Goal: Task Accomplishment & Management: Complete application form

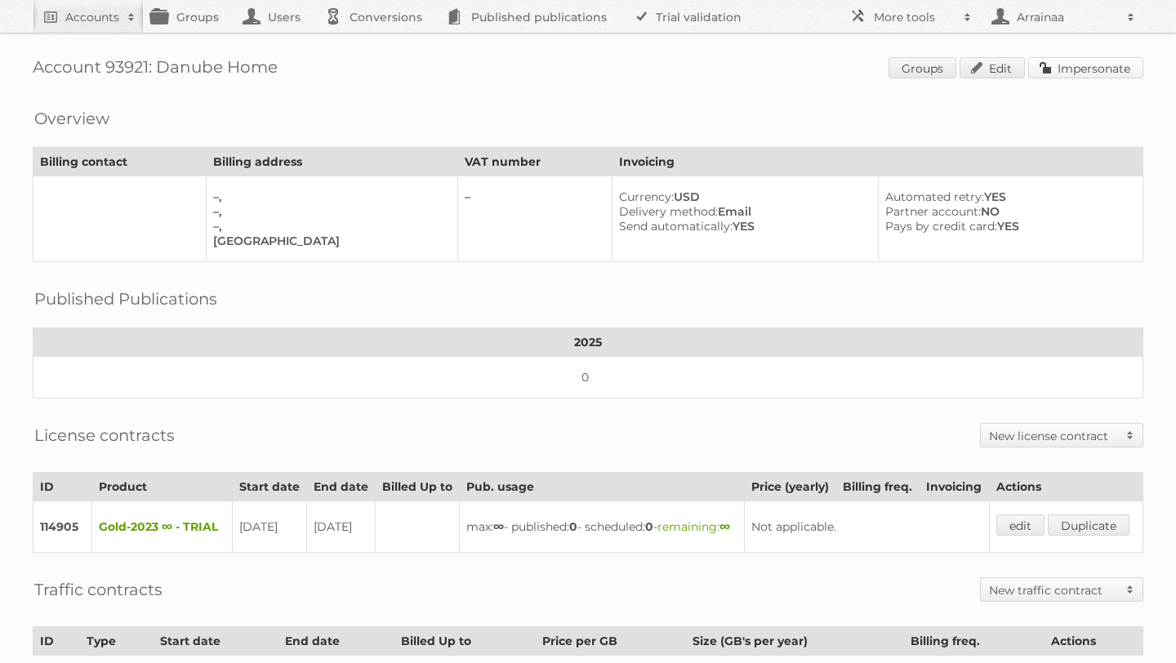
click at [1107, 64] on link "Impersonate" at bounding box center [1085, 67] width 115 height 21
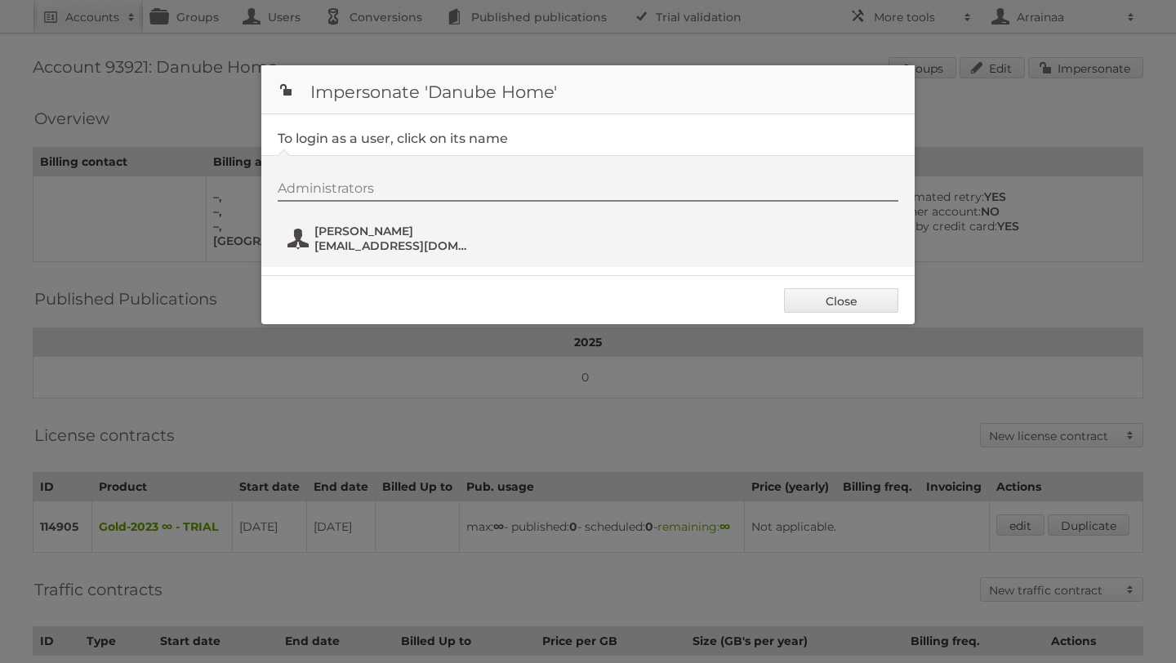
click at [344, 233] on span "[PERSON_NAME]" at bounding box center [393, 231] width 158 height 15
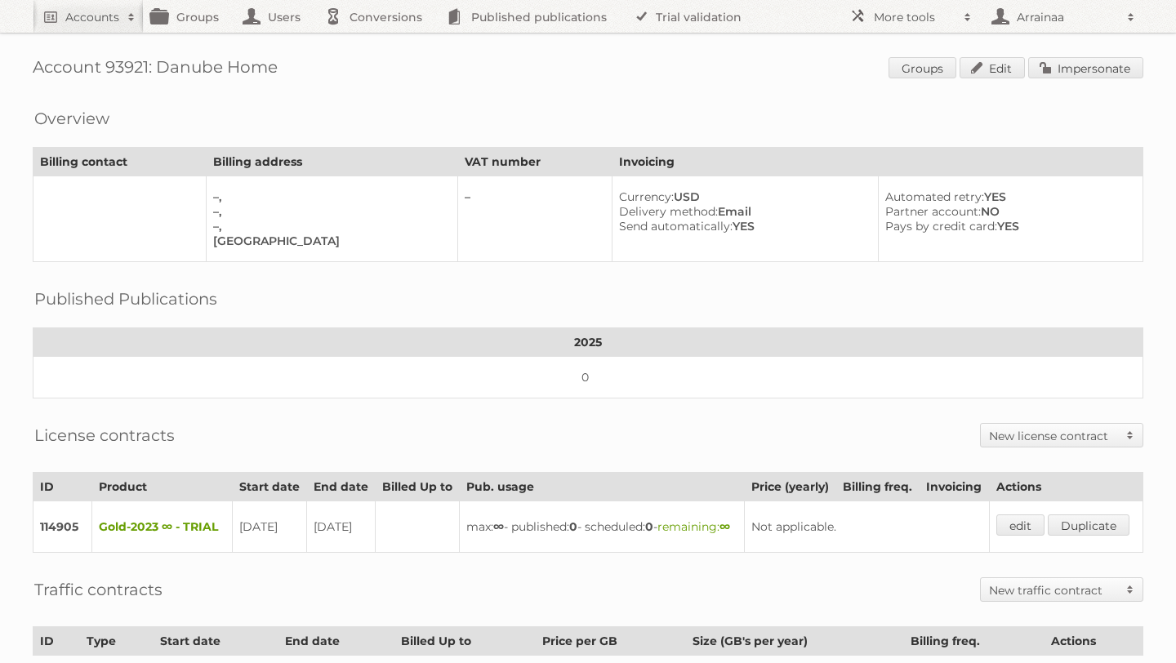
click at [1057, 53] on div "Account 93921: Danube Home Groups Edit Impersonate Overview Billing contact Bil…" at bounding box center [588, 446] width 1176 height 893
click at [1057, 71] on link "Impersonate" at bounding box center [1085, 67] width 115 height 21
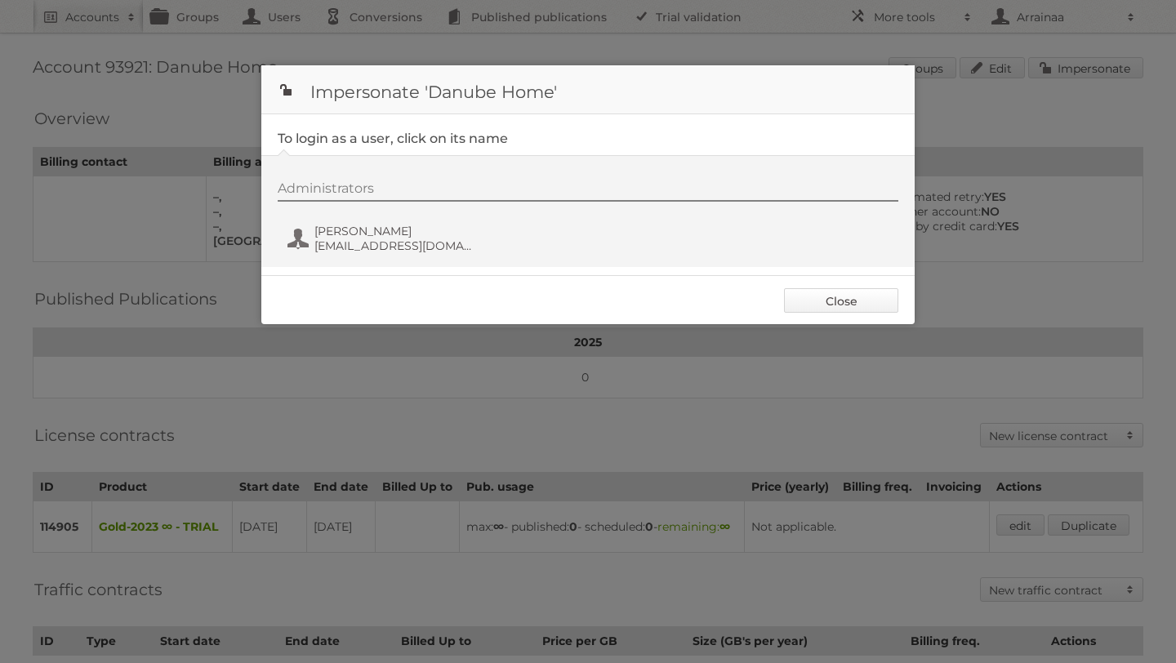
click at [877, 298] on link "Close" at bounding box center [841, 300] width 114 height 24
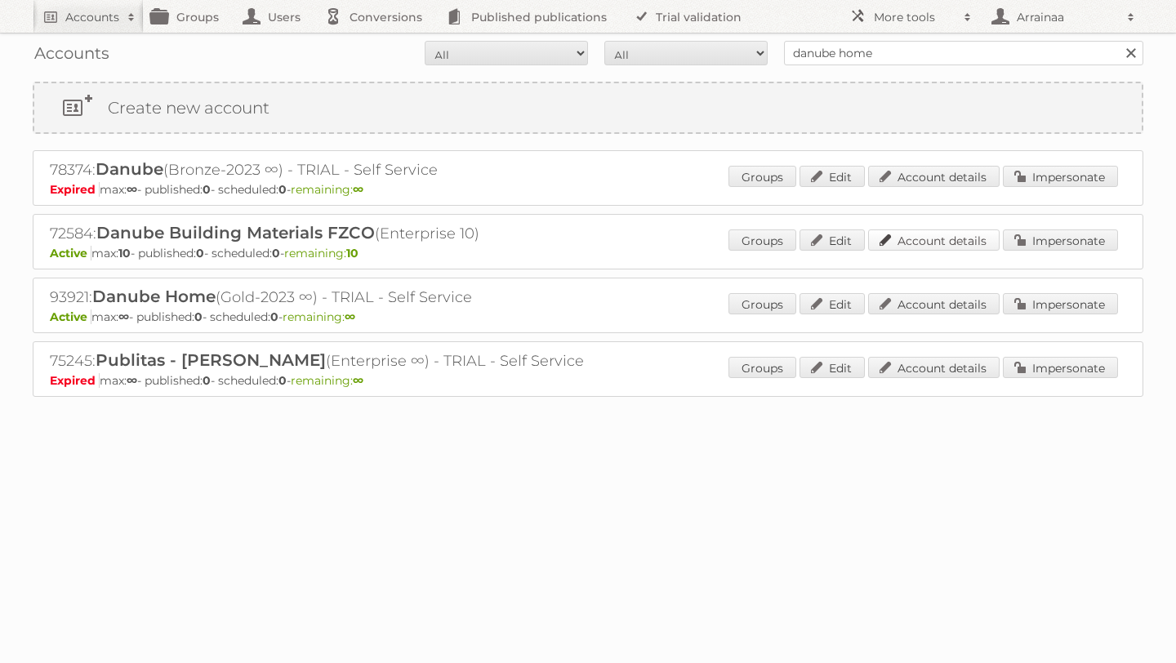
click at [963, 243] on link "Account details" at bounding box center [933, 239] width 131 height 21
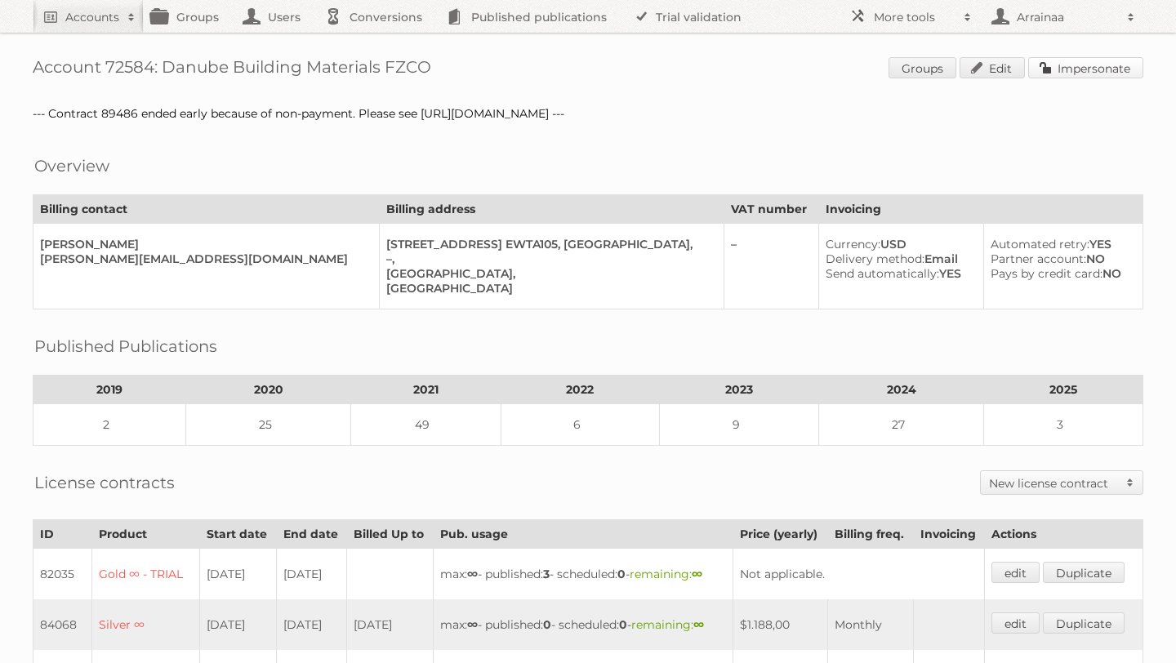
click at [1063, 67] on link "Impersonate" at bounding box center [1085, 67] width 115 height 21
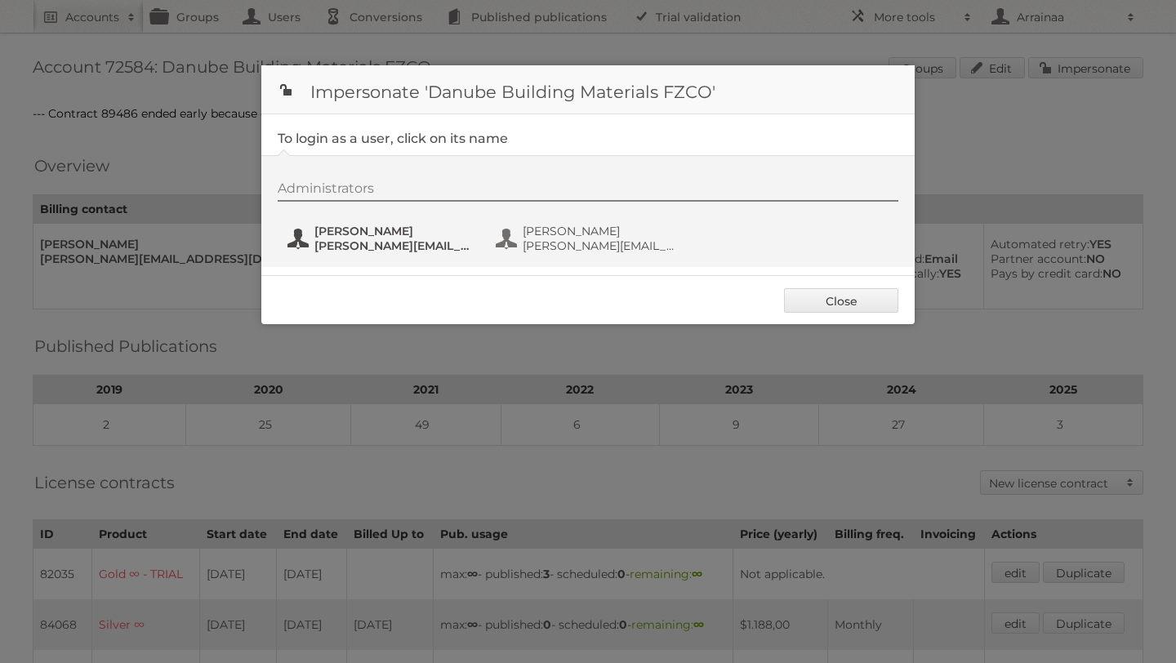
click at [434, 232] on span "Mohamed Wadan" at bounding box center [393, 231] width 158 height 15
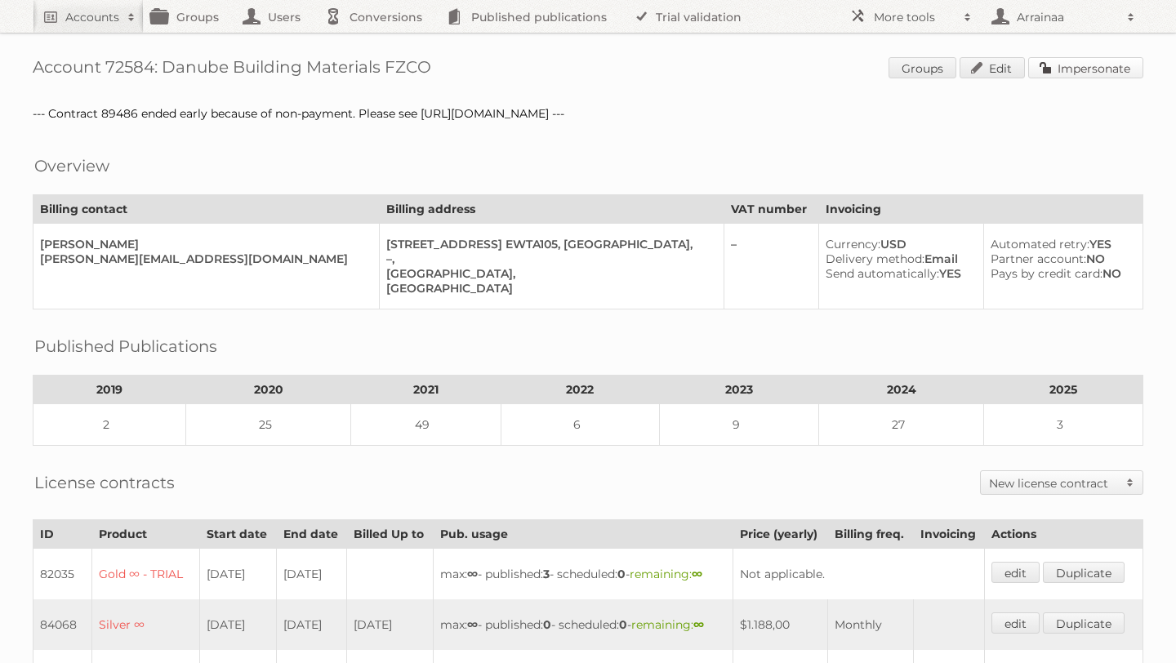
click at [1052, 67] on link "Impersonate" at bounding box center [1085, 67] width 115 height 21
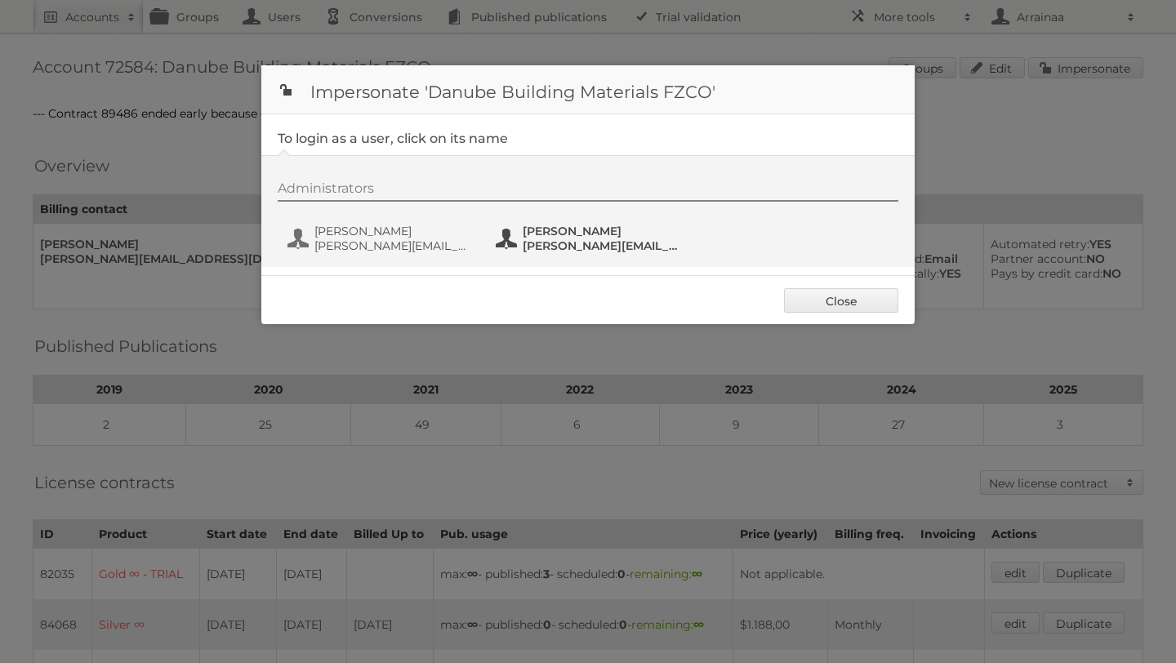
click at [548, 244] on span "Rashmikant.d@danubehome.com" at bounding box center [602, 245] width 158 height 15
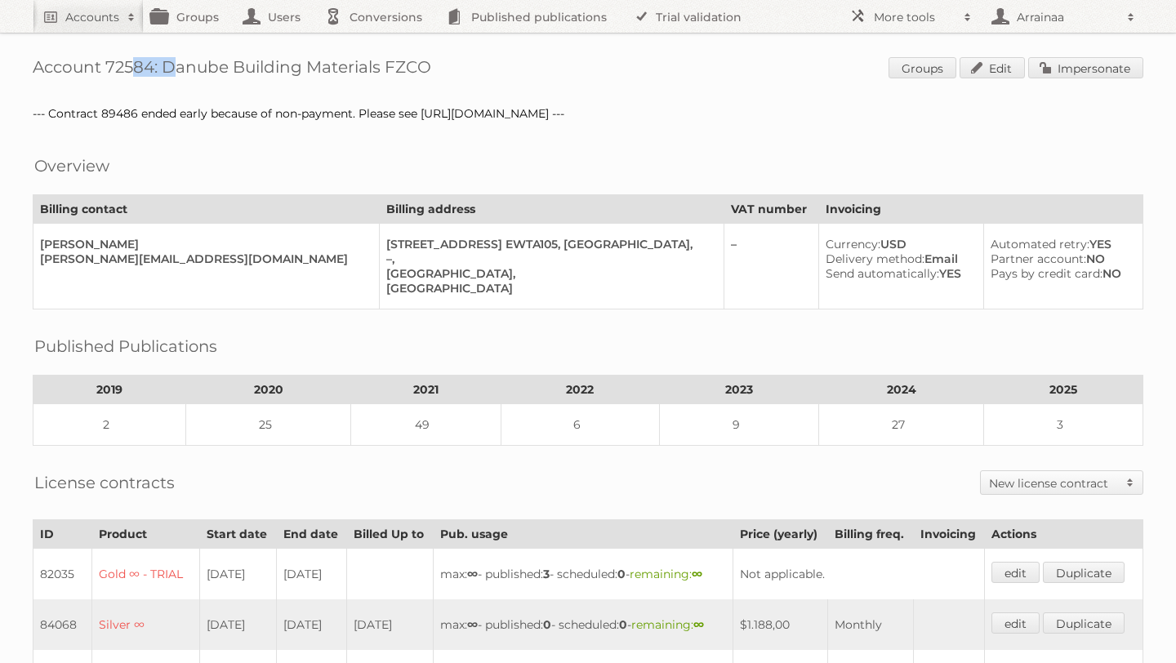
drag, startPoint x: 154, startPoint y: 63, endPoint x: 105, endPoint y: 63, distance: 48.2
click at [105, 63] on h1 "Account 72584: Danube Building Materials FZCO Groups Edit Impersonate" at bounding box center [588, 69] width 1110 height 24
copy h1 "72584"
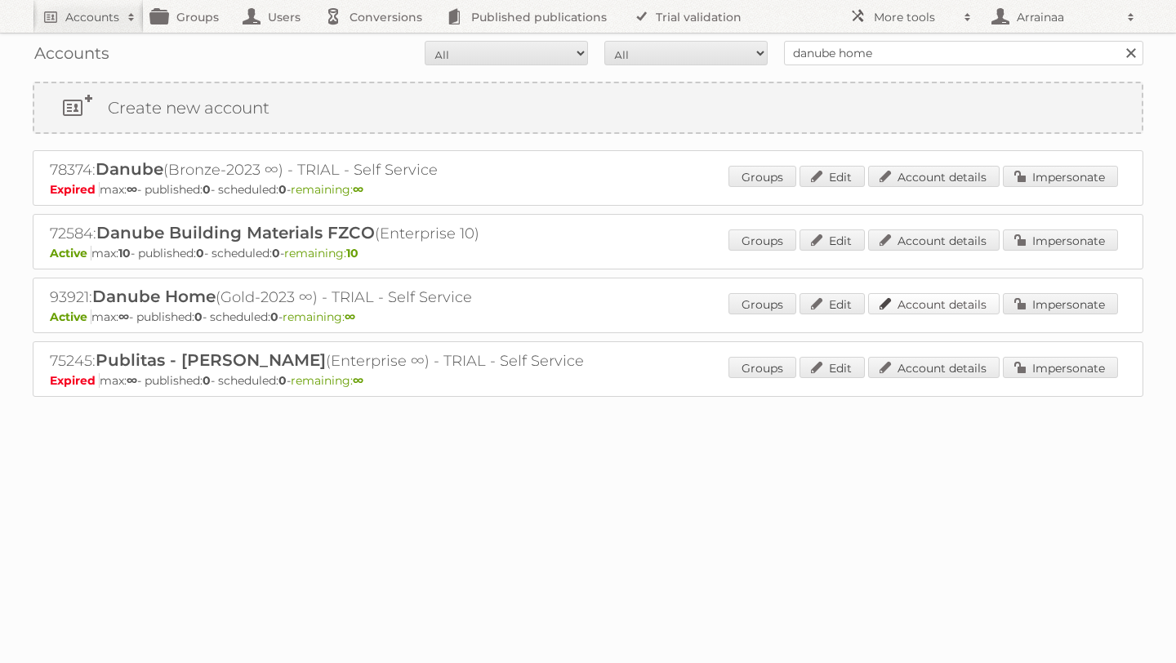
click at [937, 302] on link "Account details" at bounding box center [933, 303] width 131 height 21
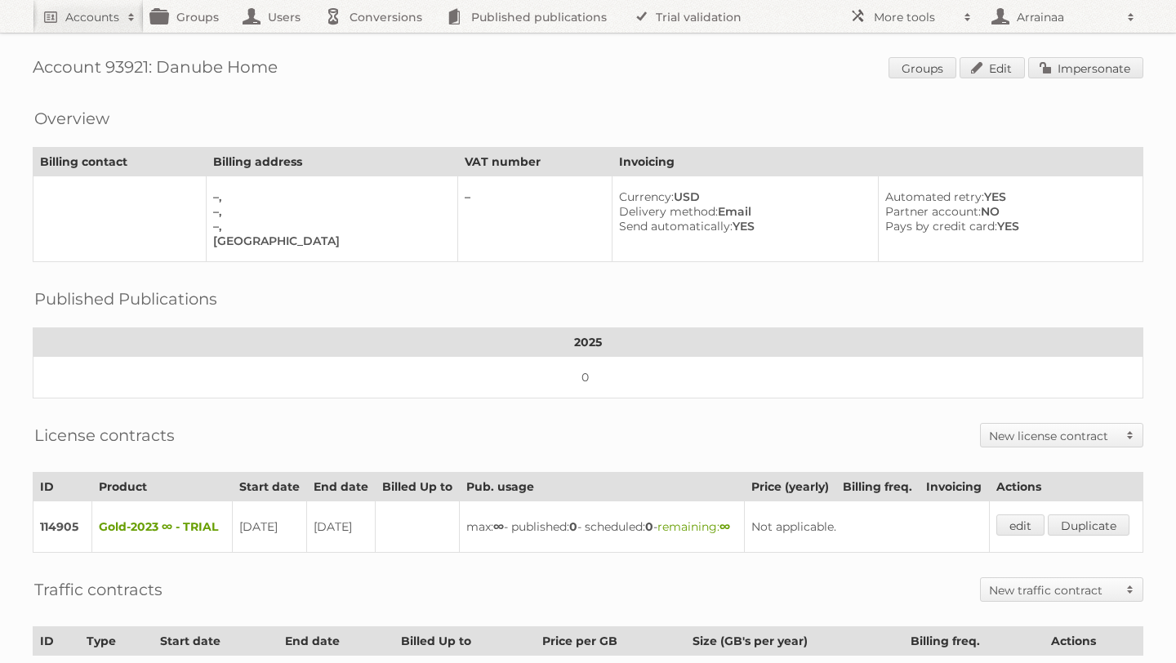
click at [438, 117] on div "Overview Billing contact Billing address VAT number Invoicing –, –, –, [GEOGRAP…" at bounding box center [588, 180] width 1110 height 164
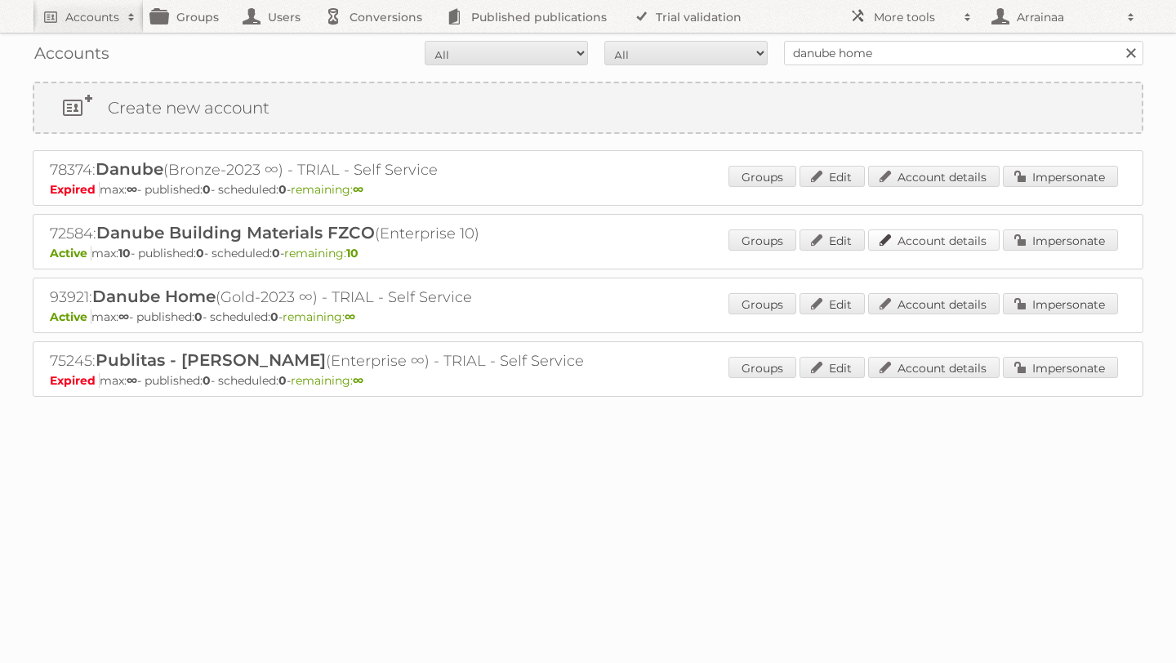
click at [922, 244] on link "Account details" at bounding box center [933, 239] width 131 height 21
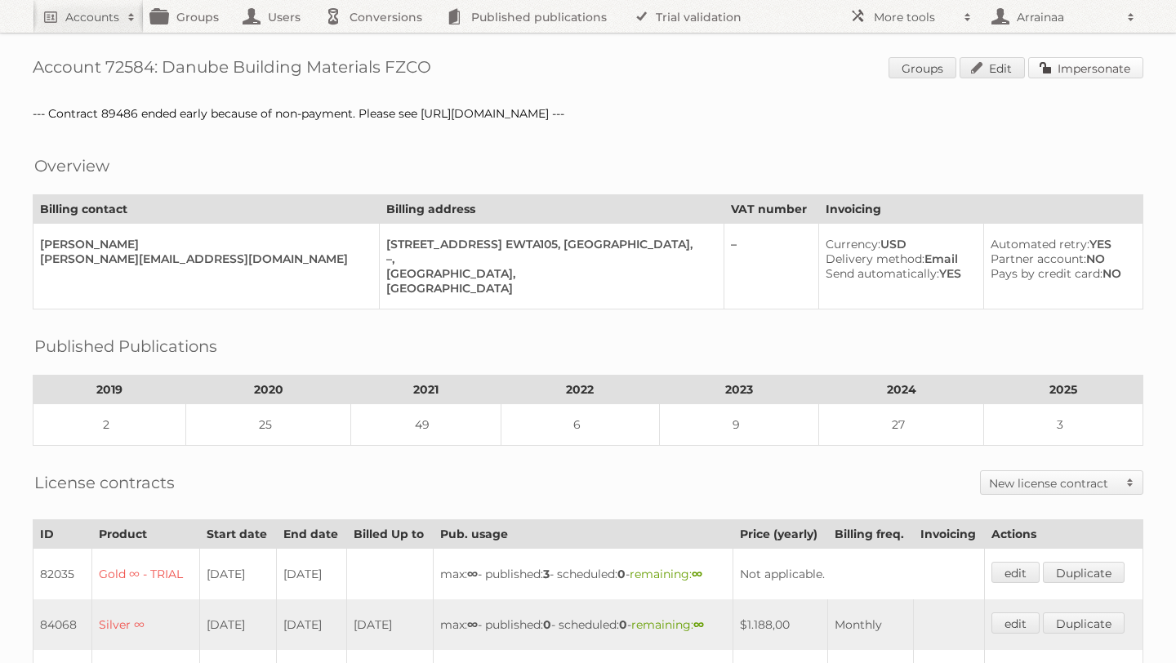
click at [1071, 73] on link "Impersonate" at bounding box center [1085, 67] width 115 height 21
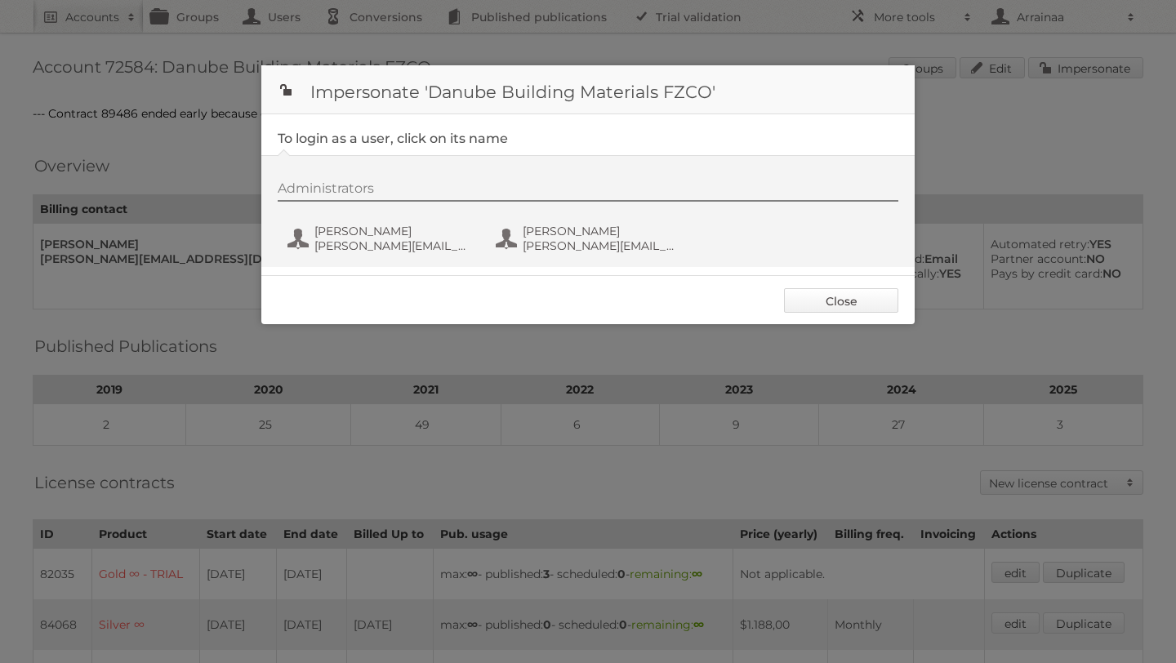
click at [832, 289] on link "Close" at bounding box center [841, 300] width 114 height 24
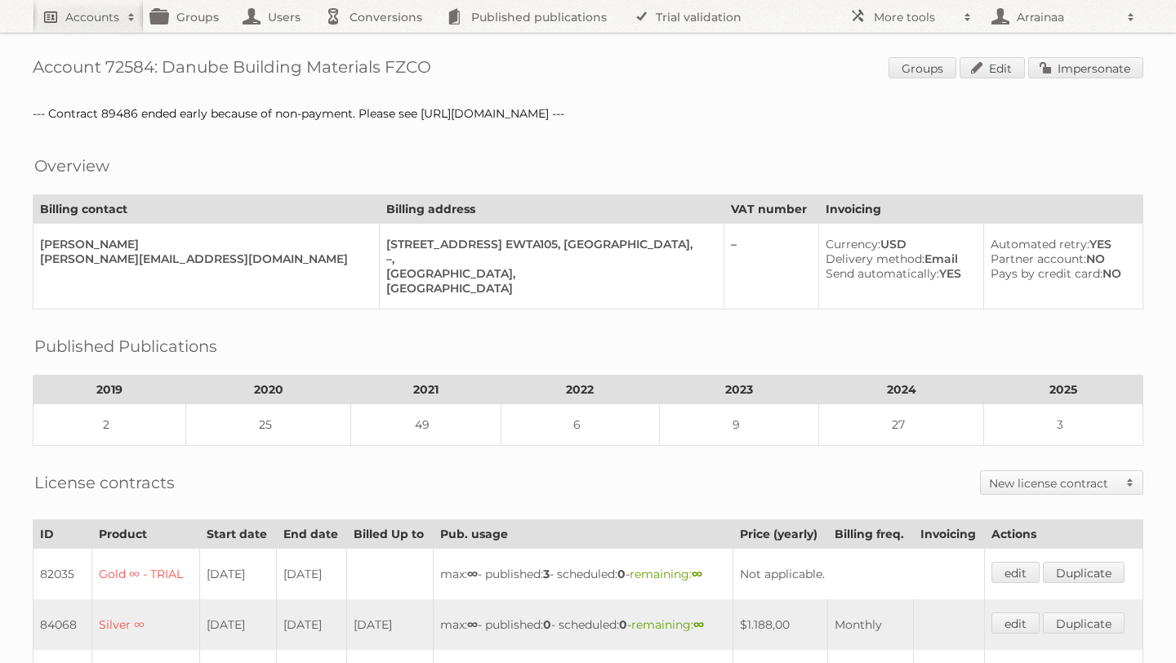
click at [69, 13] on h2 "Accounts" at bounding box center [92, 17] width 54 height 16
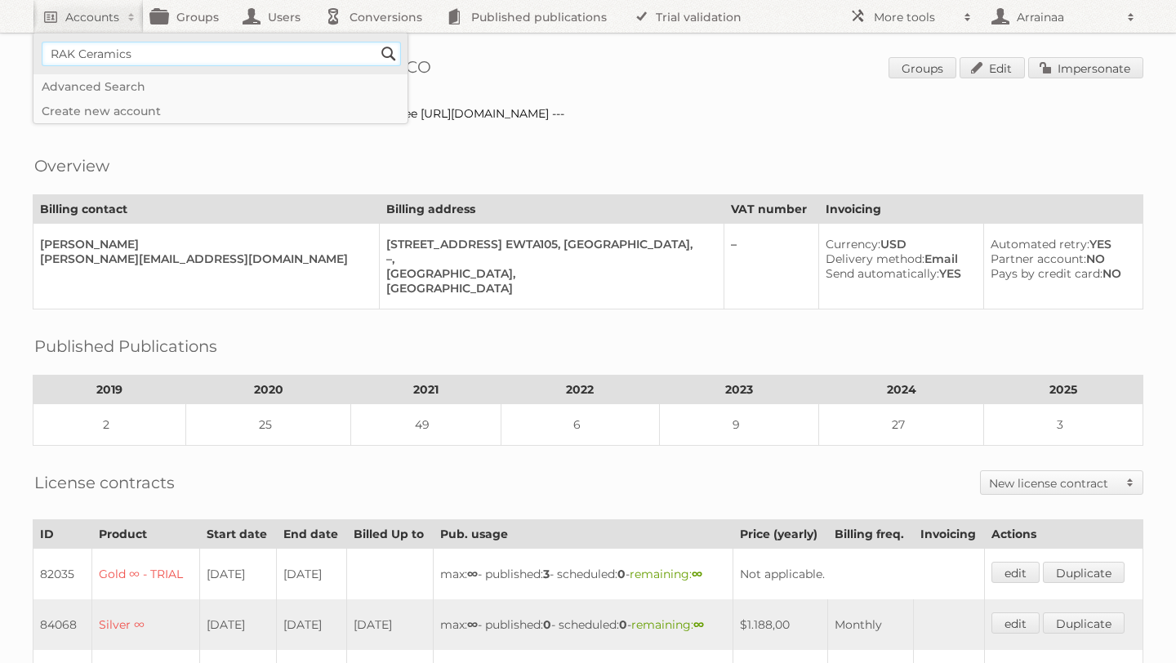
type input"] "RAK Ceramics"
click at [376, 42] on input "Search" at bounding box center [388, 54] width 24 height 24
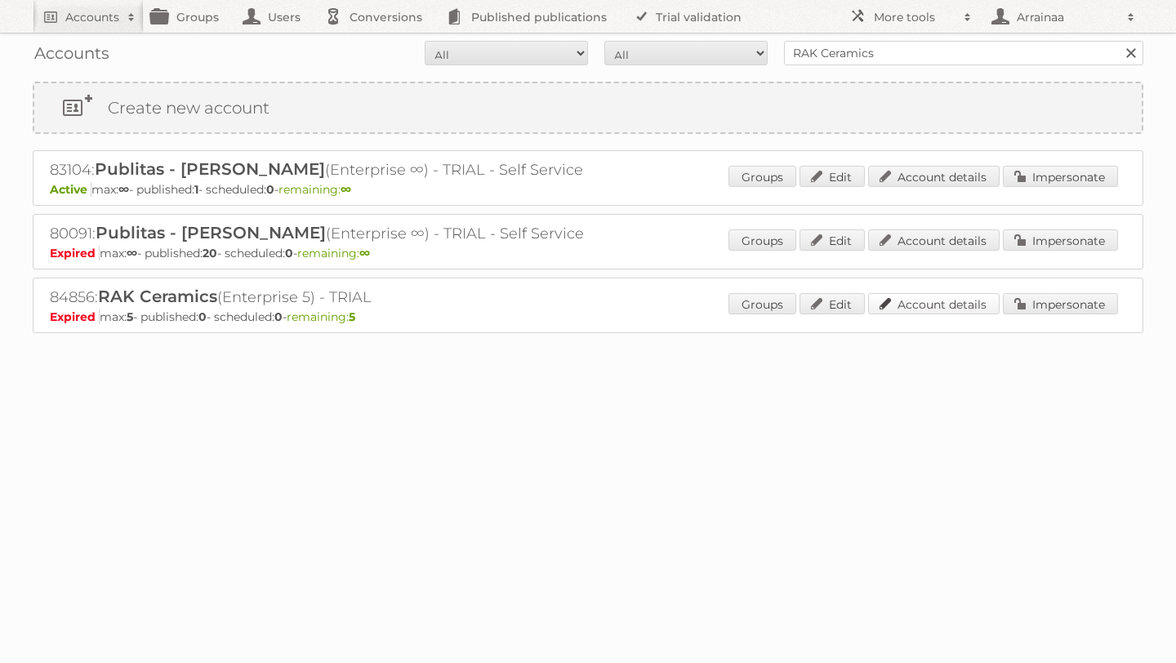
click at [950, 301] on link "Account details" at bounding box center [933, 303] width 131 height 21
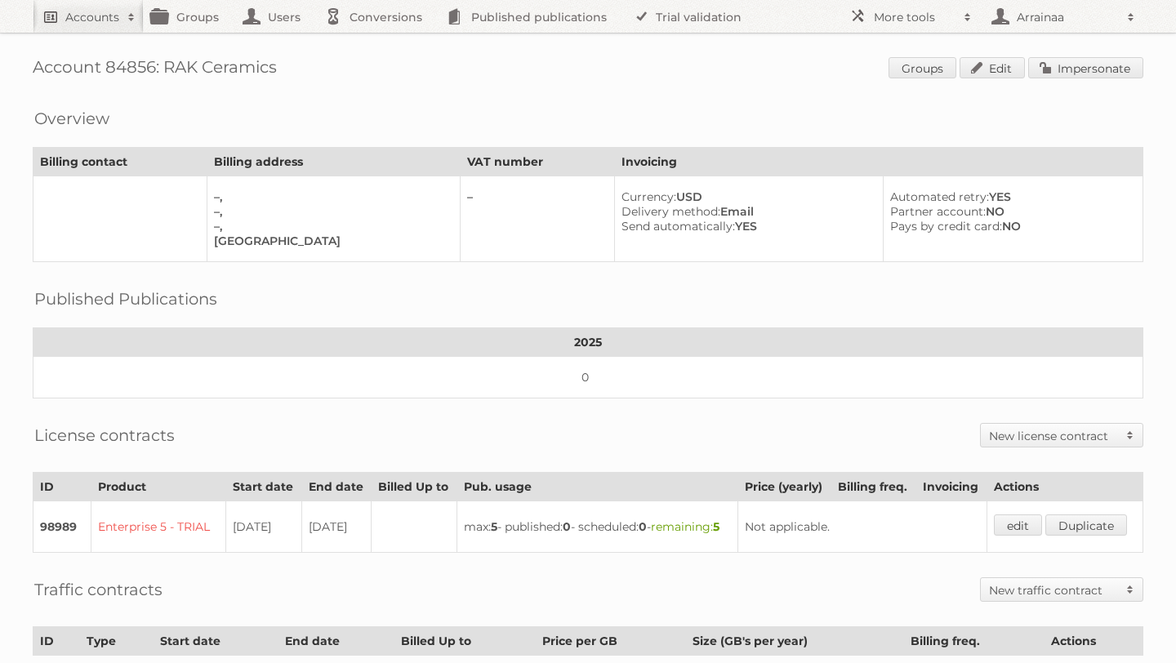
click at [51, 14] on link "Accounts" at bounding box center [88, 16] width 111 height 33
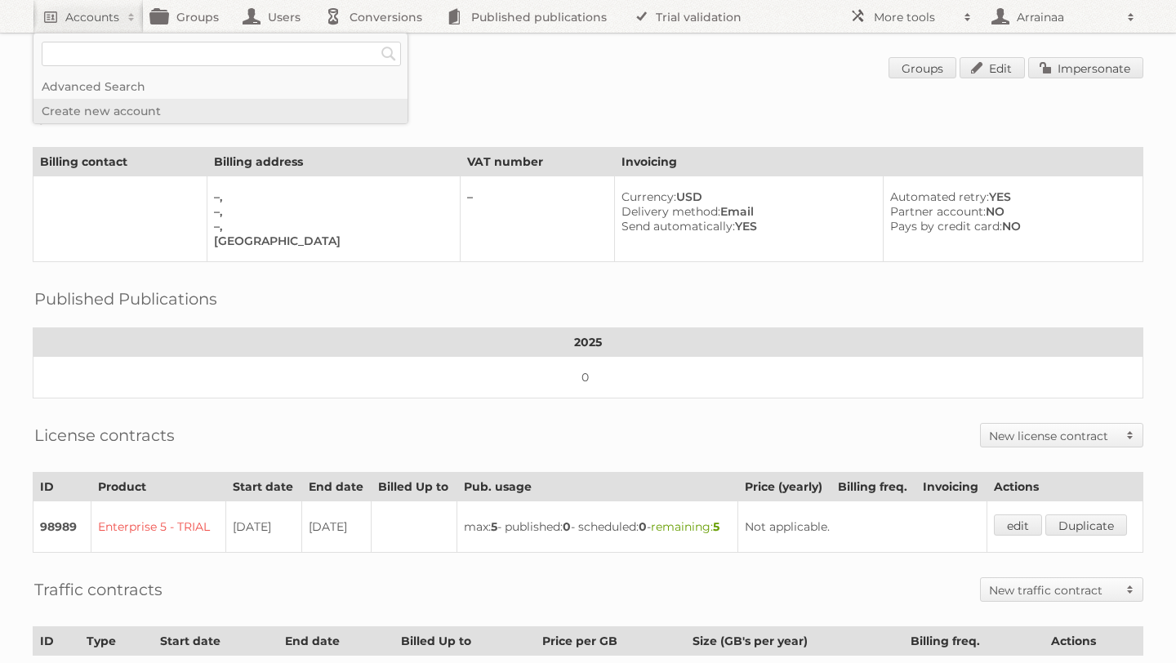
click at [97, 113] on link "Create new account" at bounding box center [220, 111] width 374 height 24
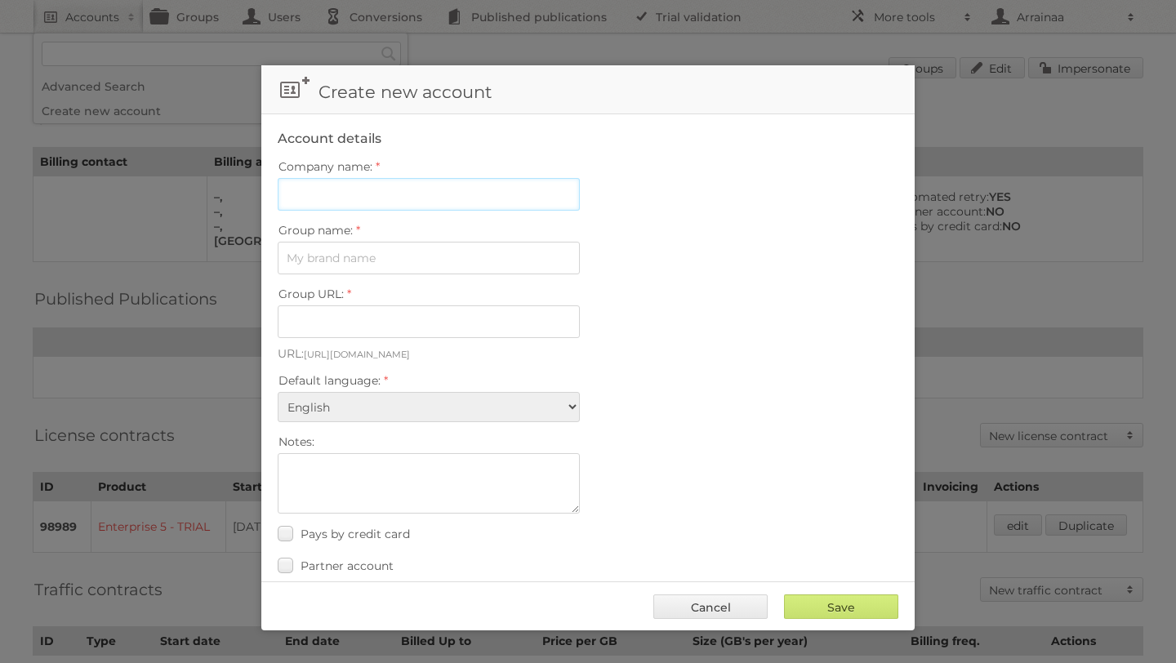
click at [455, 185] on input "Company name:" at bounding box center [429, 194] width 302 height 33
type input "RAK Ceramics"
click at [372, 258] on input "Group name:" at bounding box center [429, 258] width 302 height 33
type input "RAK Cerami"
type input "rak-ceram"
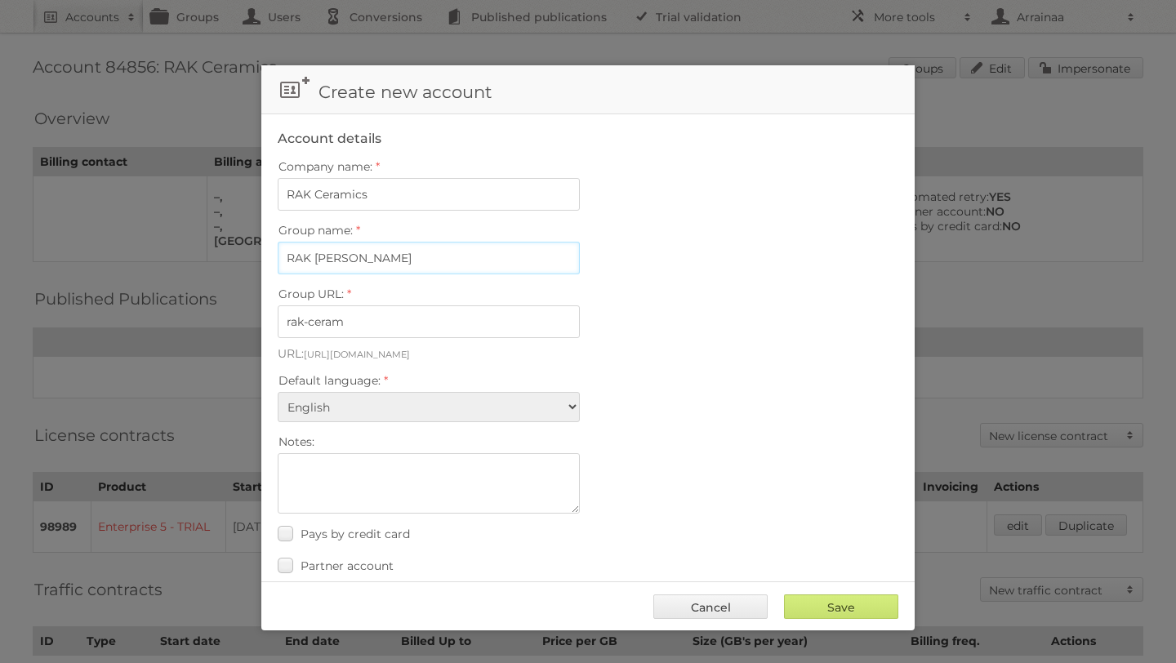
type input "RAK Ceramic"
type input "rak-ceramic"
type input "RAK Ceramics"
type input "rak-ceramics-jbg37qm_7qzb"
type input "RAK Ceramics"
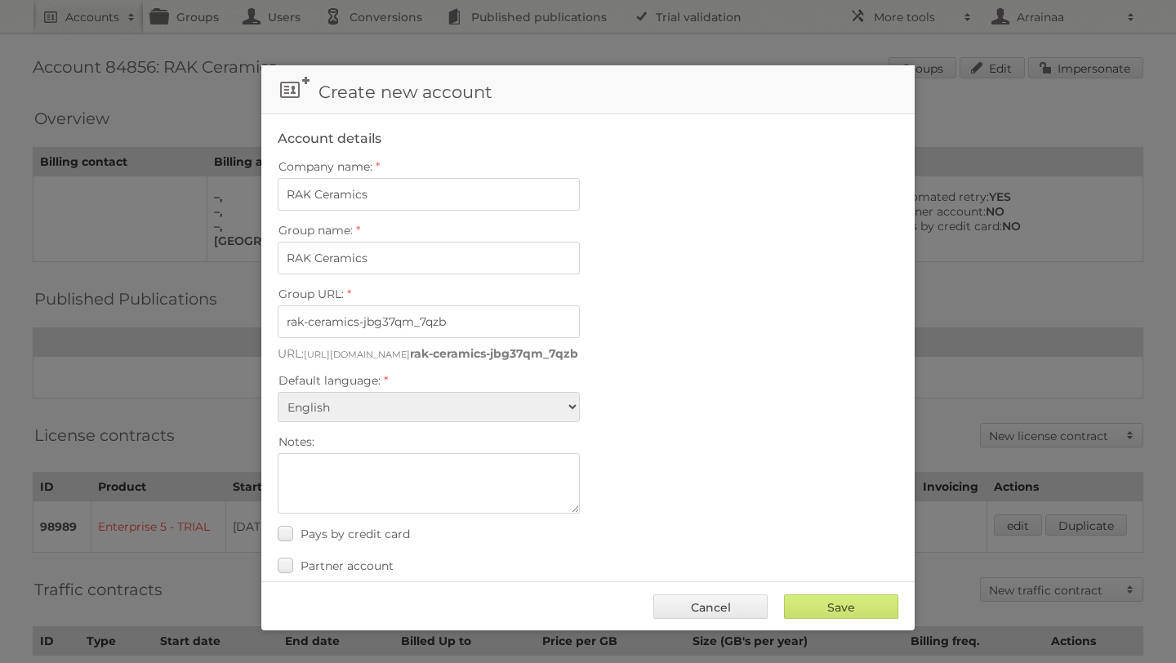
type input "rak-ceramics-ldkvyl9xx_pg"
click at [395, 185] on input "RAK Ceramics" at bounding box center [429, 194] width 302 height 33
click at [422, 193] on input "RAK Ceramics" at bounding box center [429, 194] width 302 height 33
paste input "CE GmbH"
click at [394, 196] on input "RAK Ceramics CE GmbH" at bounding box center [429, 194] width 302 height 33
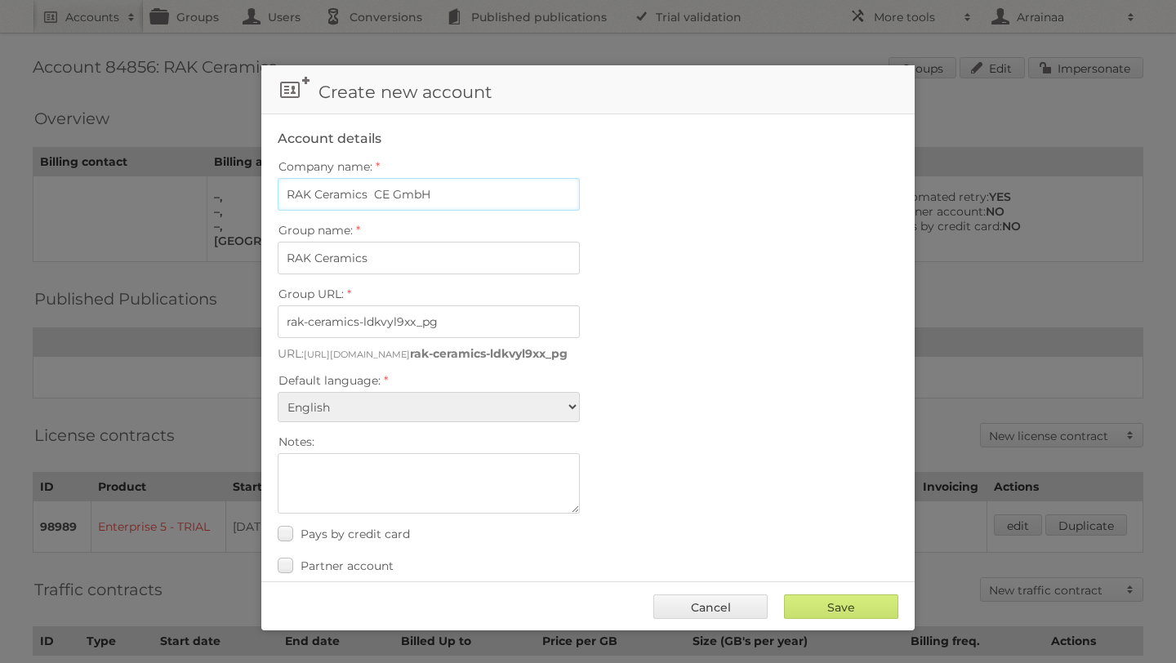
click at [377, 191] on input "RAK Ceramics CE GmbH" at bounding box center [429, 194] width 302 height 33
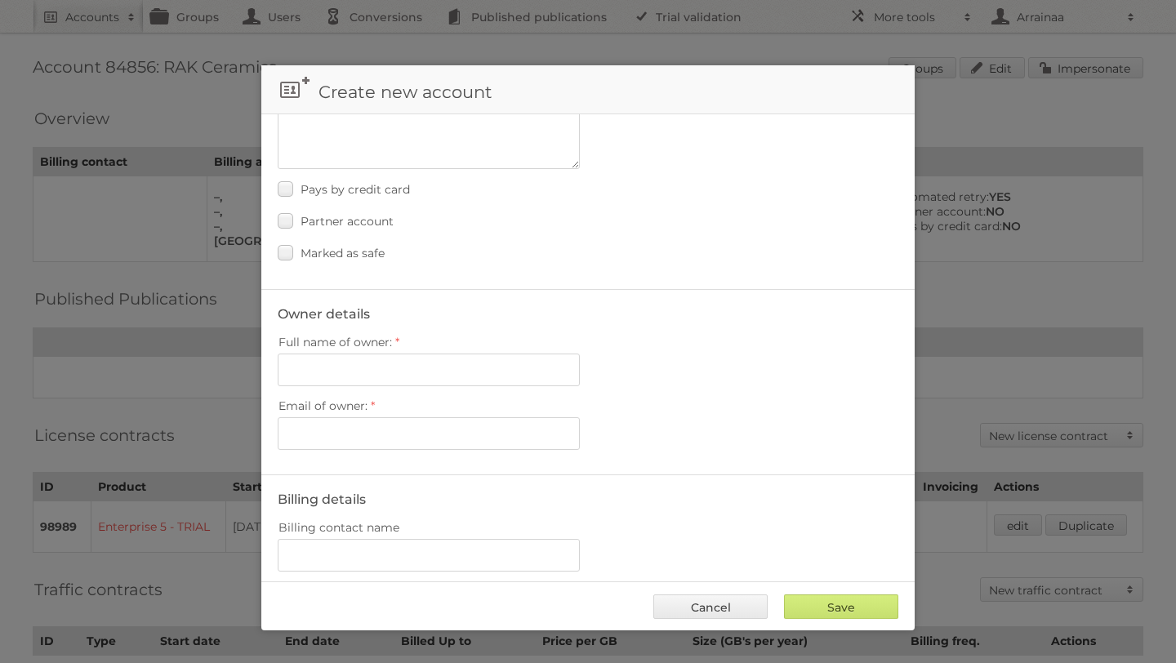
scroll to position [407, 0]
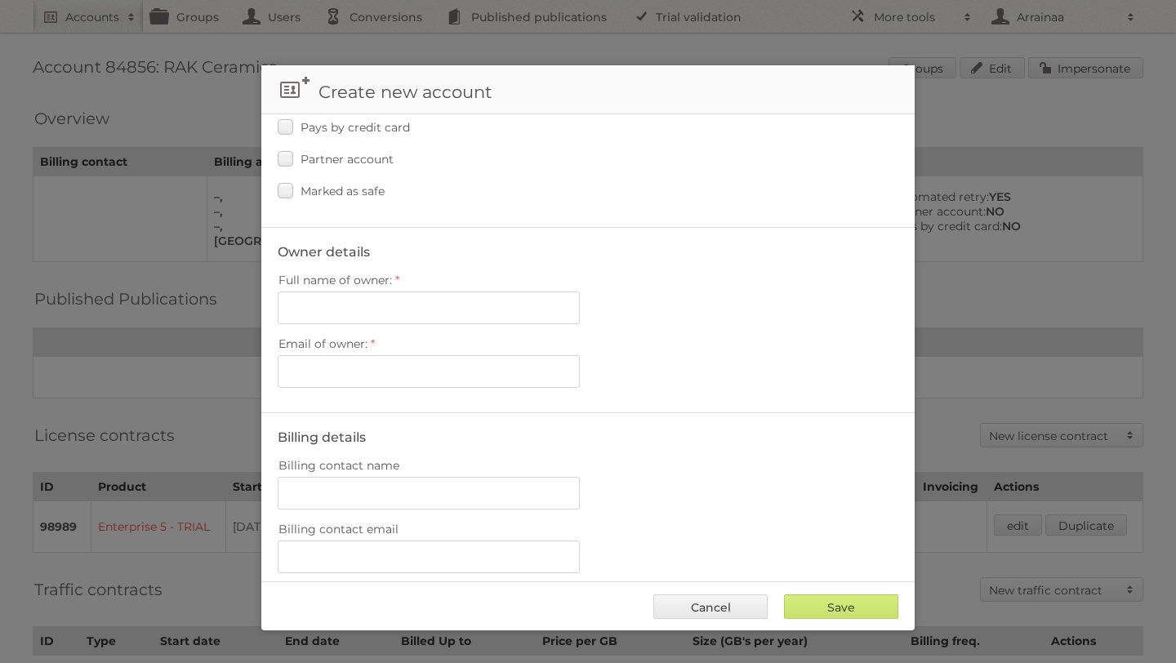
type input "RAK Ceramics CE GmbH"
click at [370, 296] on input "Full name of owner:" at bounding box center [429, 307] width 302 height 33
paste input "Fanny Alcocer"
type input "Fanny Alcocer"
click at [376, 367] on input "Email of owner:" at bounding box center [429, 371] width 302 height 33
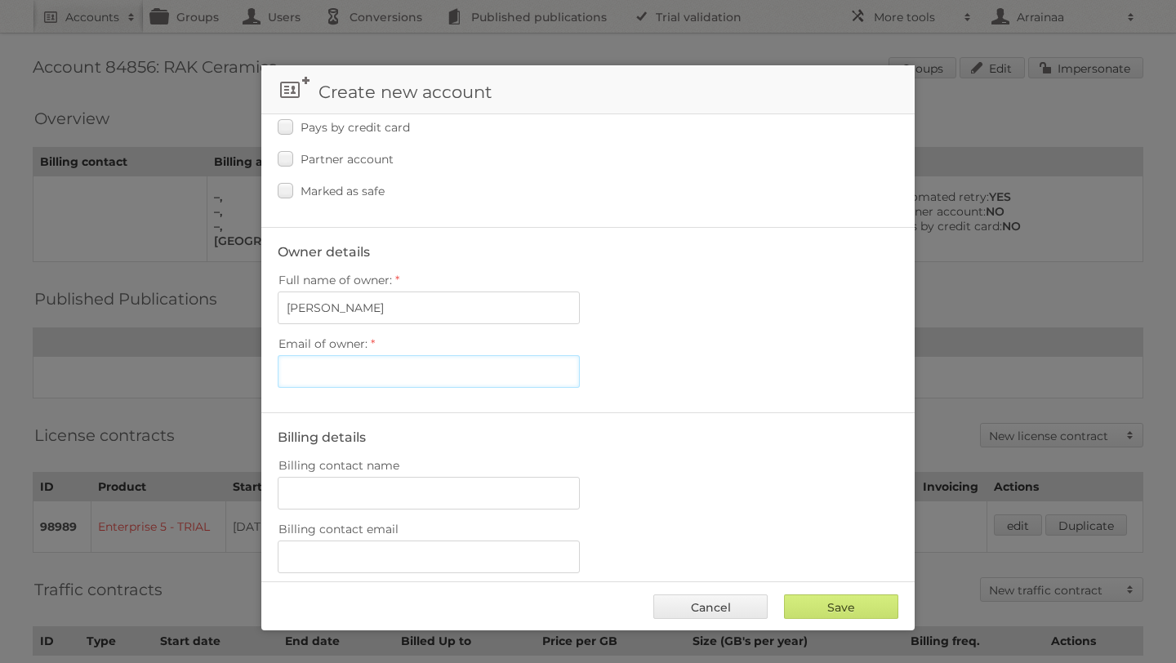
paste input "[EMAIL_ADDRESS][PERSON_NAME][DOMAIN_NAME]"
type input "[EMAIL_ADDRESS][PERSON_NAME][DOMAIN_NAME]"
click at [791, 295] on div "Full name of owner: Fanny Alcocer" at bounding box center [588, 297] width 621 height 56
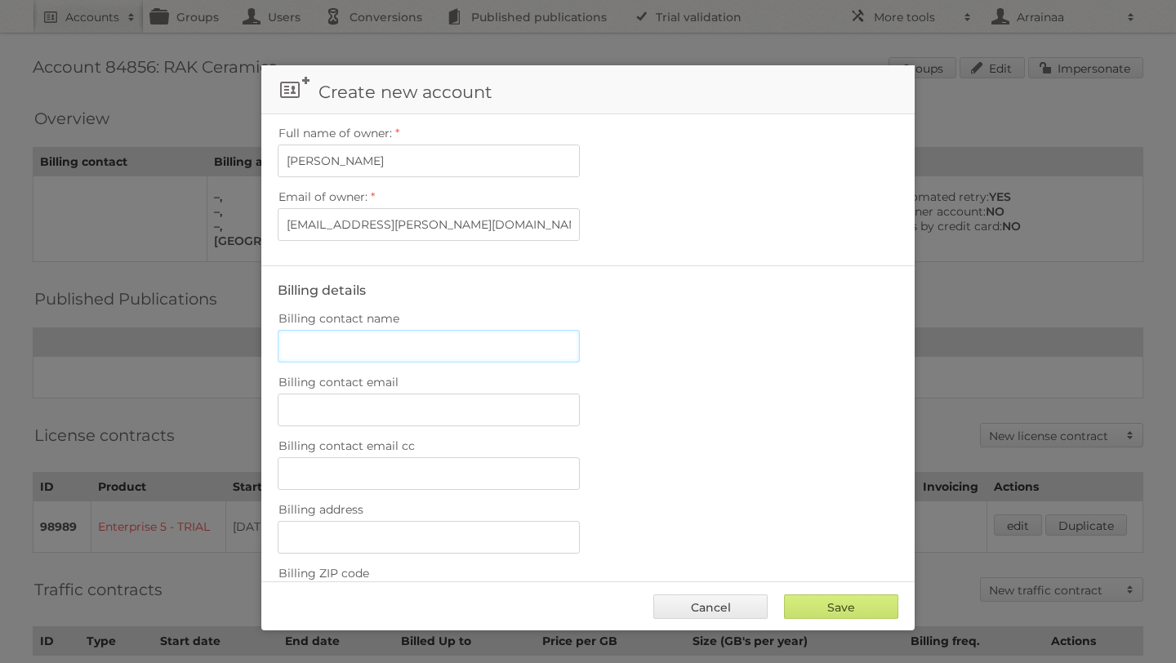
click at [394, 338] on input "Billing contact name" at bounding box center [429, 346] width 302 height 33
paste input "[EMAIL_ADDRESS][PERSON_NAME][DOMAIN_NAME]"
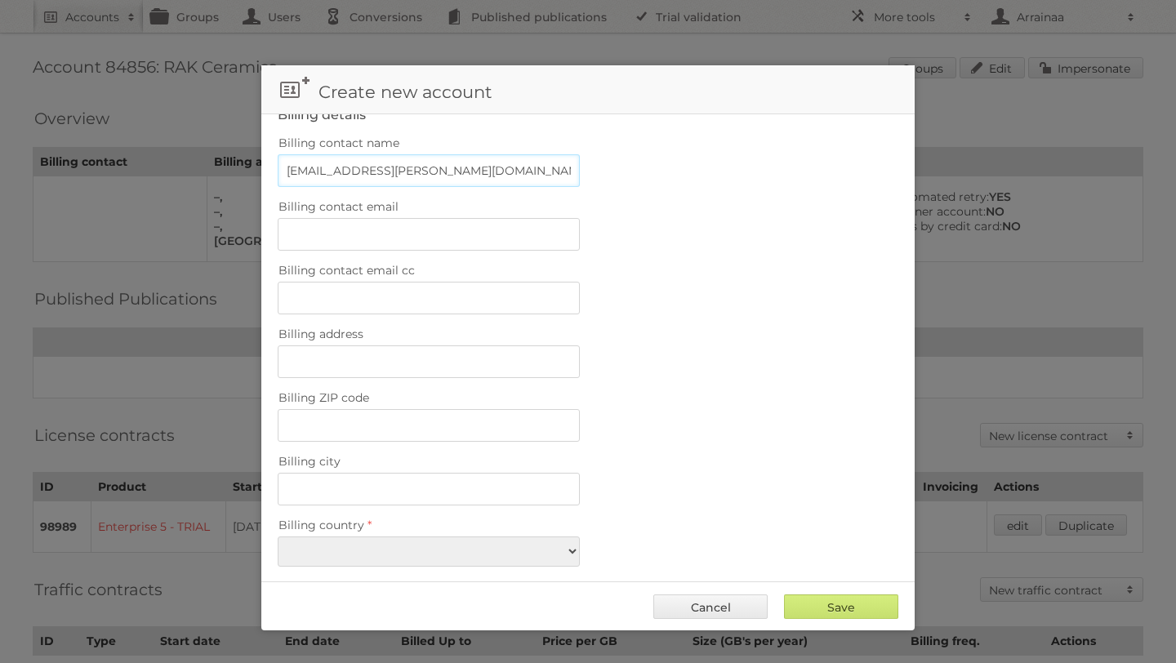
scroll to position [893, 0]
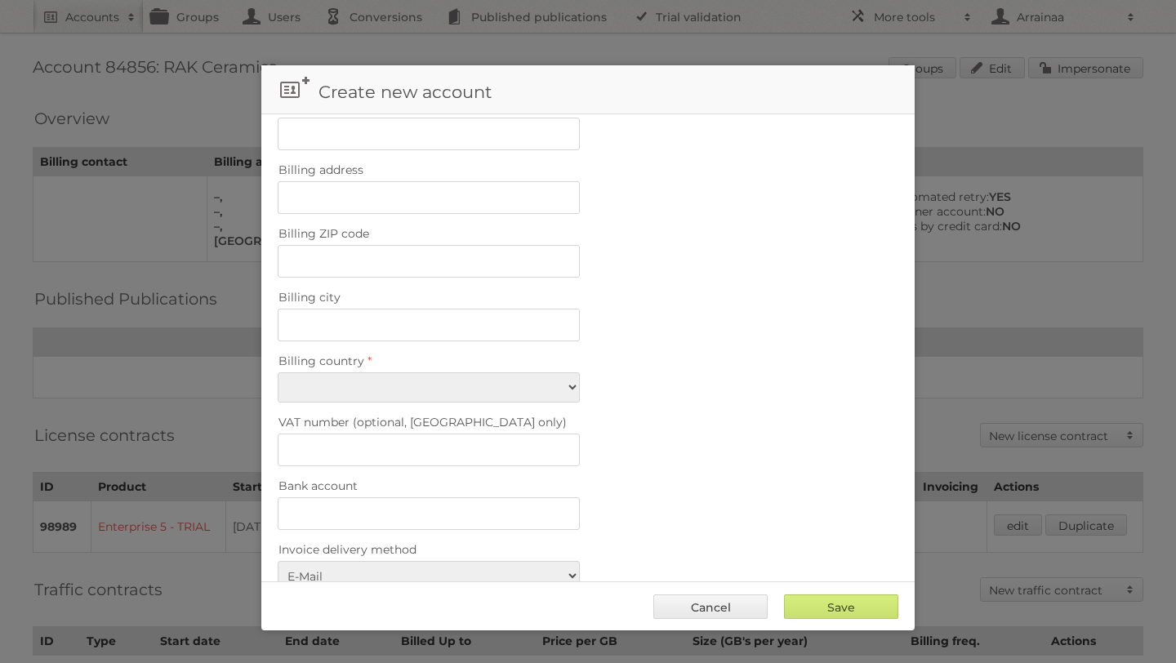
type input "[EMAIL_ADDRESS][PERSON_NAME][DOMAIN_NAME]"
click at [514, 372] on select "Afghanistan Åland Islands Albania Algeria American Samoa Andorra Angola Anguill…" at bounding box center [429, 387] width 302 height 30
select select "DE"
click at [278, 372] on select "Afghanistan Åland Islands Albania Algeria American Samoa Andorra Angola Anguill…" at bounding box center [429, 387] width 302 height 30
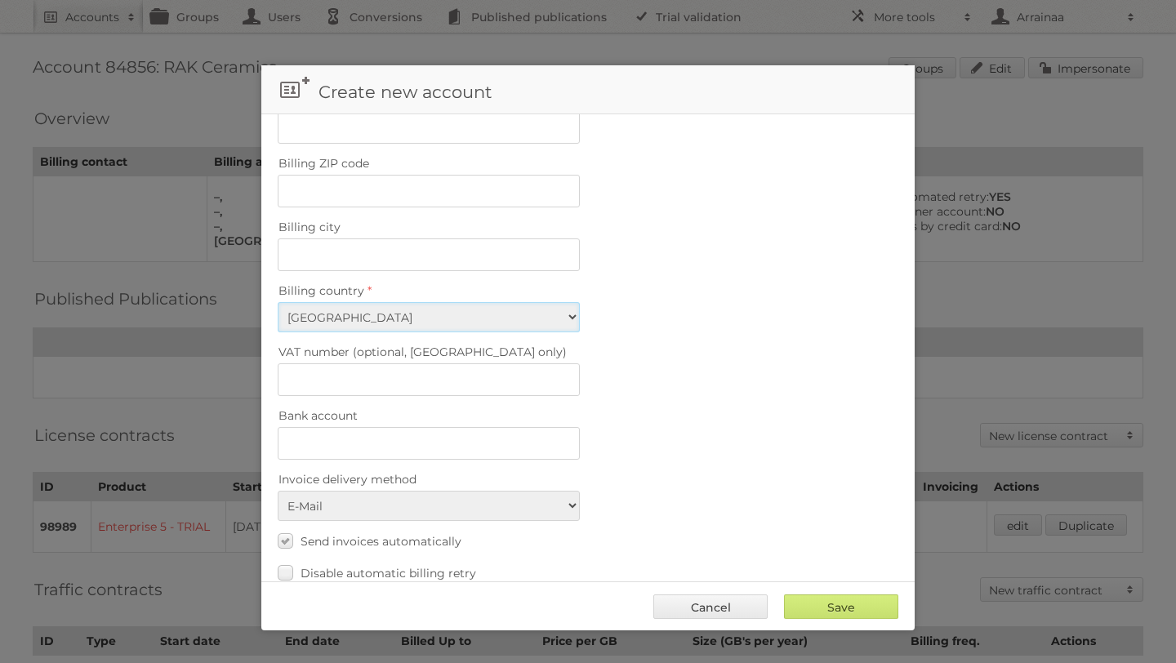
scroll to position [1026, 0]
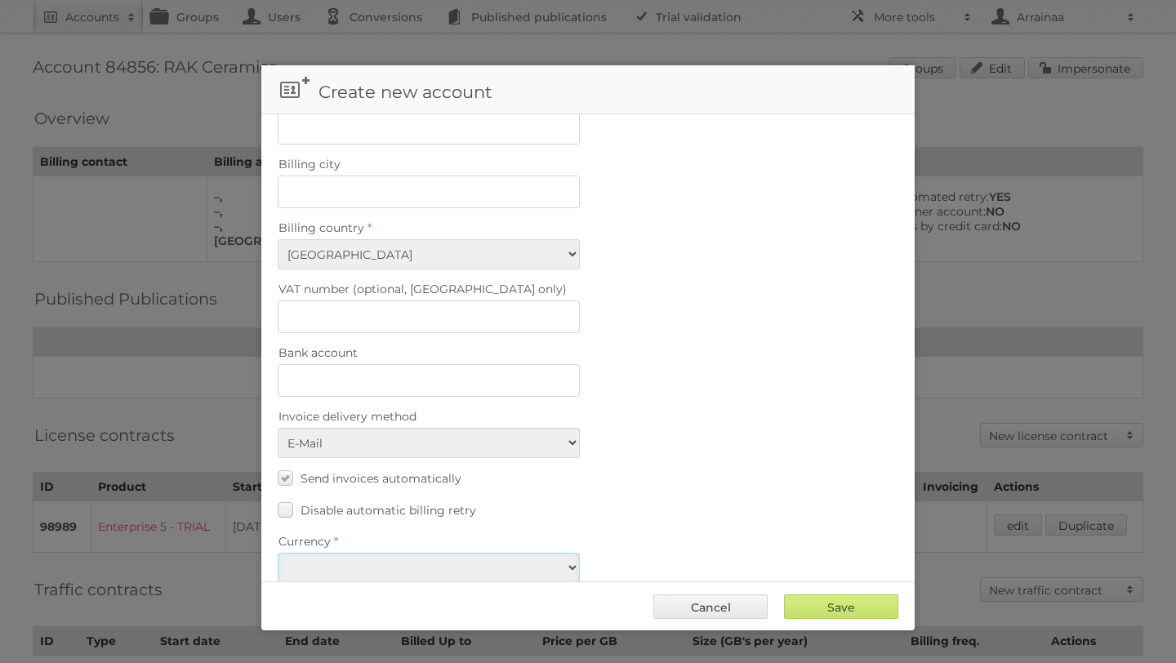
click at [571, 553] on select "EUR USD" at bounding box center [429, 568] width 302 height 30
select select "eur"
click at [278, 553] on select "EUR USD" at bounding box center [429, 568] width 302 height 30
click at [823, 619] on div "Save Cancel" at bounding box center [587, 605] width 653 height 49
click at [825, 609] on input "Save" at bounding box center [841, 606] width 114 height 24
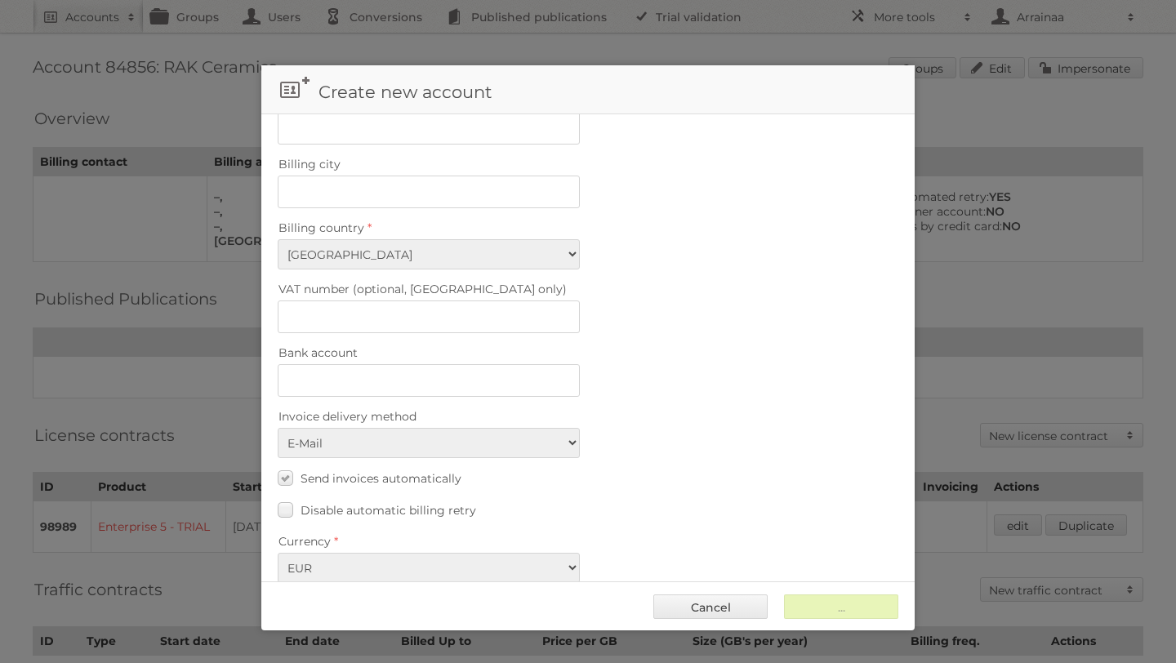
type input "Save"
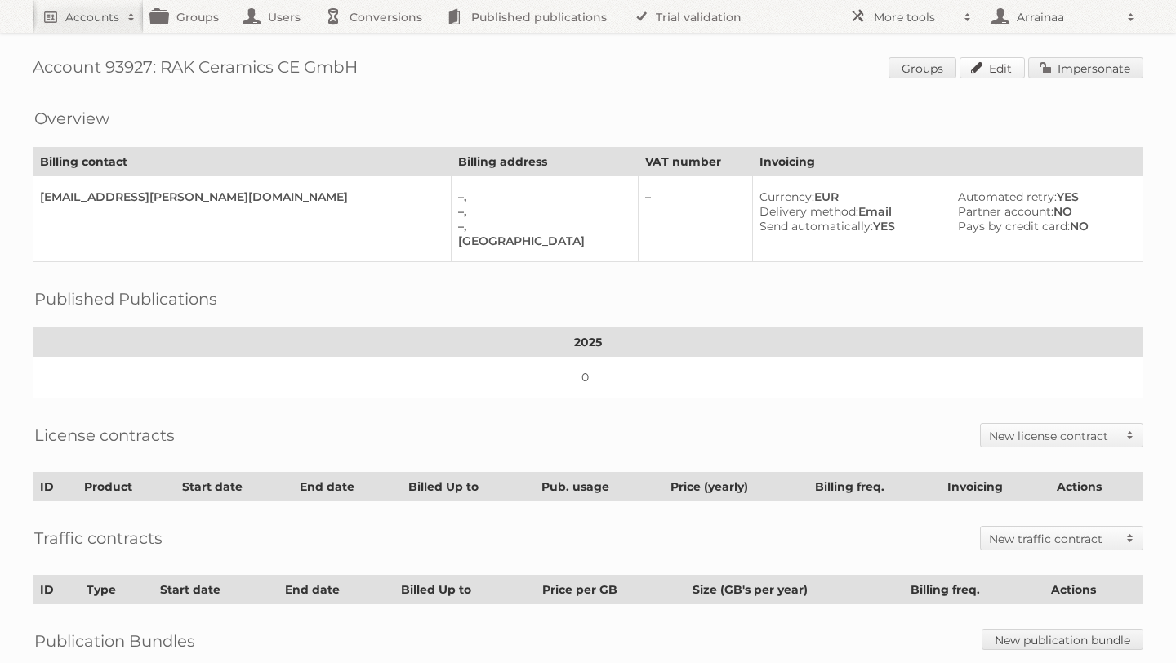
click at [992, 69] on link "Edit" at bounding box center [991, 67] width 65 height 21
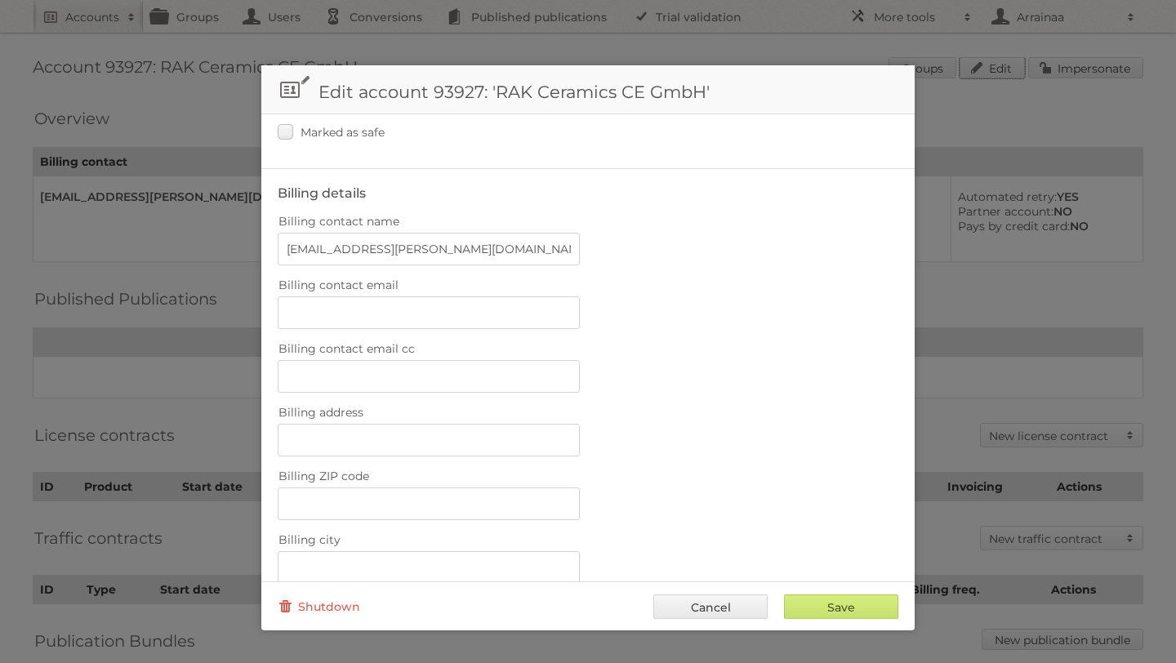
scroll to position [365, 0]
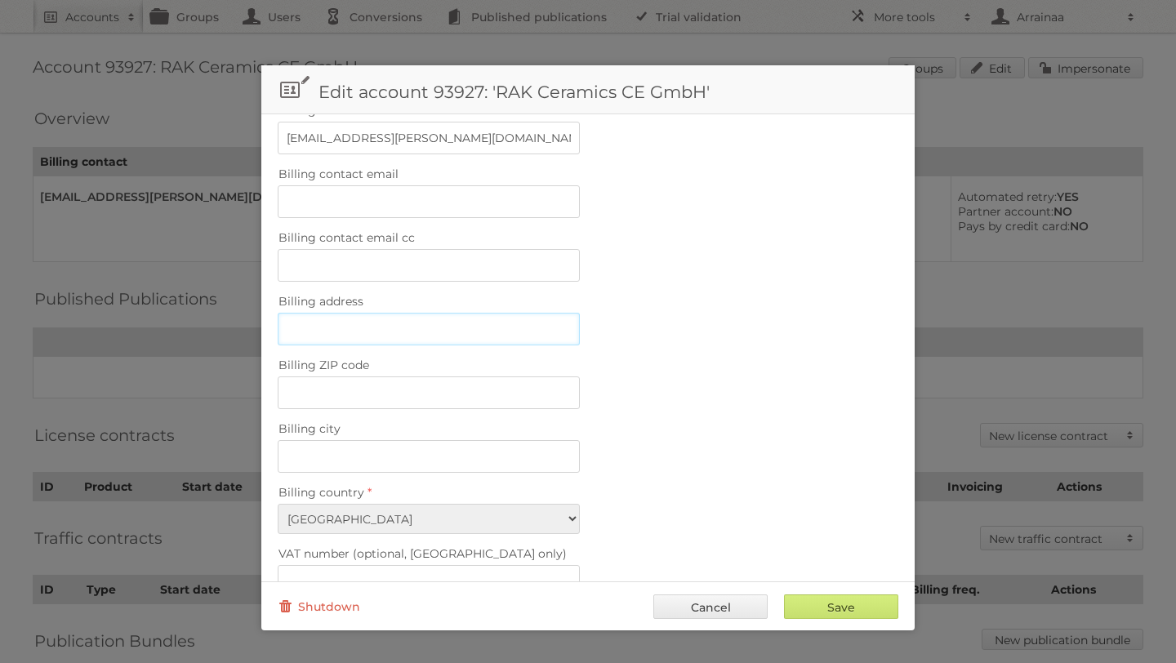
click at [487, 324] on input "Billing address" at bounding box center [429, 329] width 302 height 33
paste input "64579 Gernsheim"
type input "64579 Gernsheim"
drag, startPoint x: 407, startPoint y: 323, endPoint x: 275, endPoint y: 313, distance: 131.9
click at [275, 313] on fieldset "Billing details Billing contact name fanny.alcocer@rakceramics.com Billing cont…" at bounding box center [587, 464] width 653 height 815
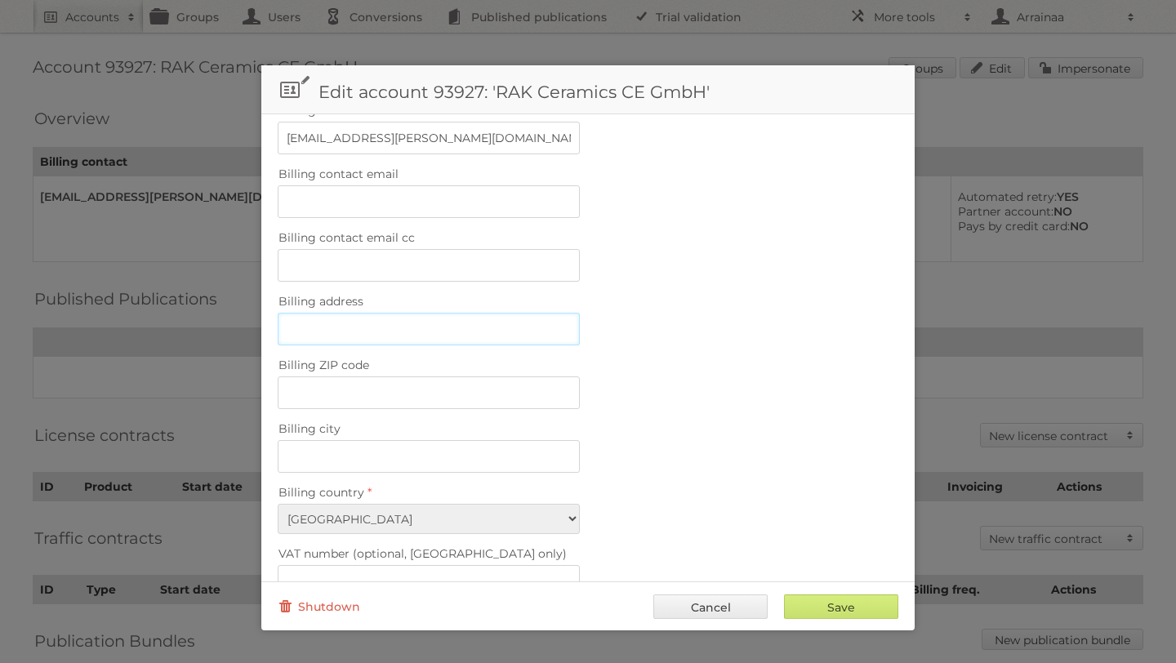
paste input "Otto-Hahn-Strasse 7"
type input "Otto-Hahn-Strasse 7"
click at [426, 443] on input "Billing city" at bounding box center [429, 456] width 302 height 33
paste input "64579 Gernsheim"
type input "64579 Gernsheim"
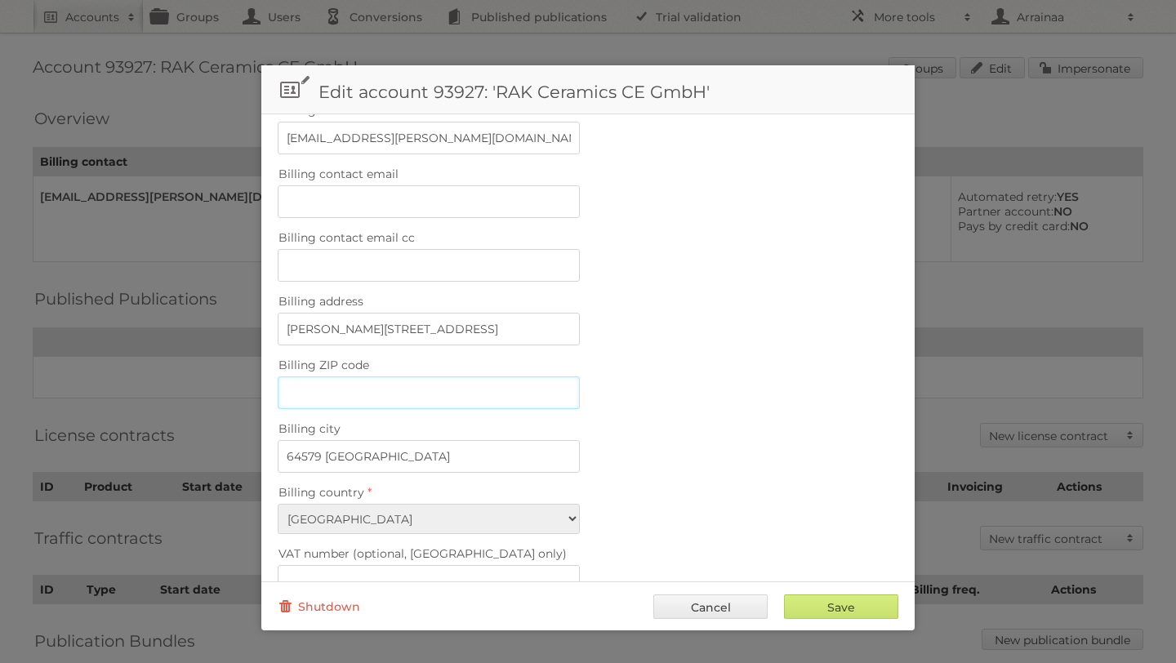
click at [345, 380] on input "Billing ZIP code" at bounding box center [429, 392] width 302 height 33
paste input "64579 Gernsheim"
drag, startPoint x: 389, startPoint y: 385, endPoint x: 327, endPoint y: 380, distance: 63.1
click at [325, 380] on input "64579 Gernsheim" at bounding box center [429, 392] width 302 height 33
type input "64579"
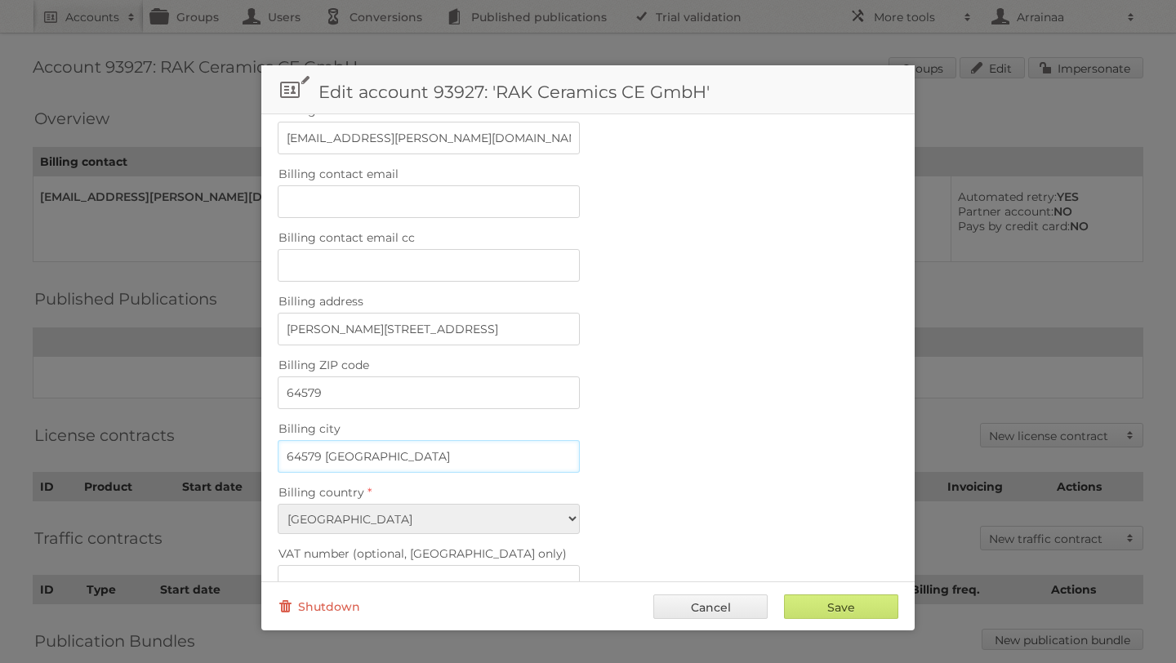
drag, startPoint x: 323, startPoint y: 443, endPoint x: 254, endPoint y: 439, distance: 68.7
click at [254, 439] on body "Accounts Search Advanced Search Create new account Groups Users Conversions Pub…" at bounding box center [588, 331] width 1176 height 663
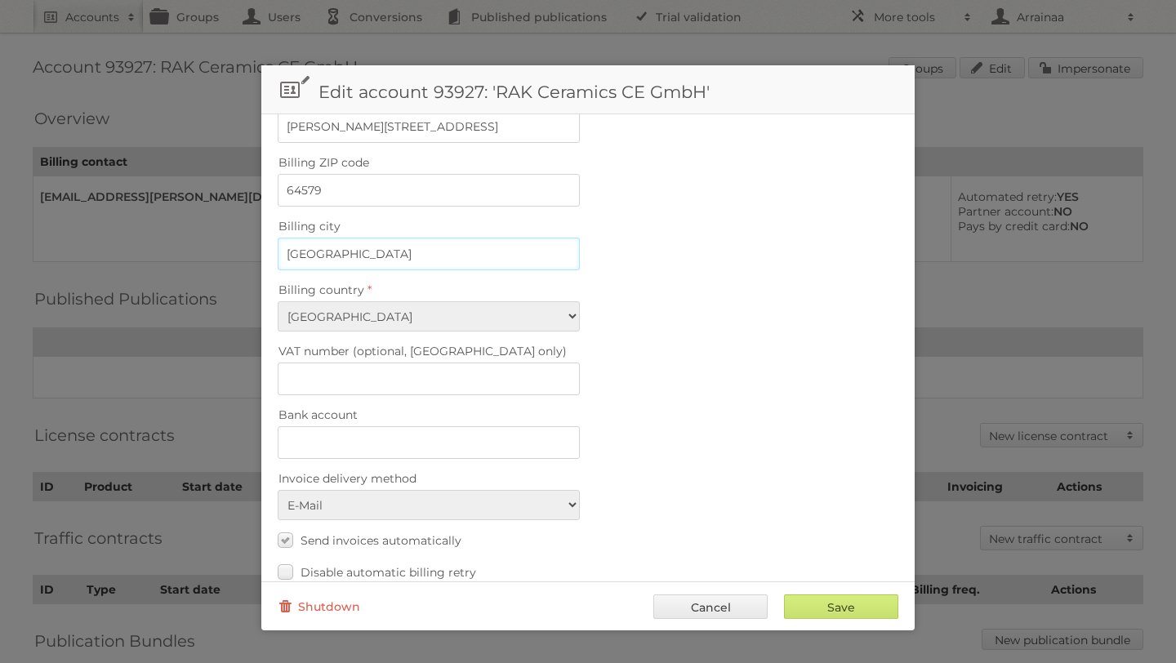
scroll to position [638, 0]
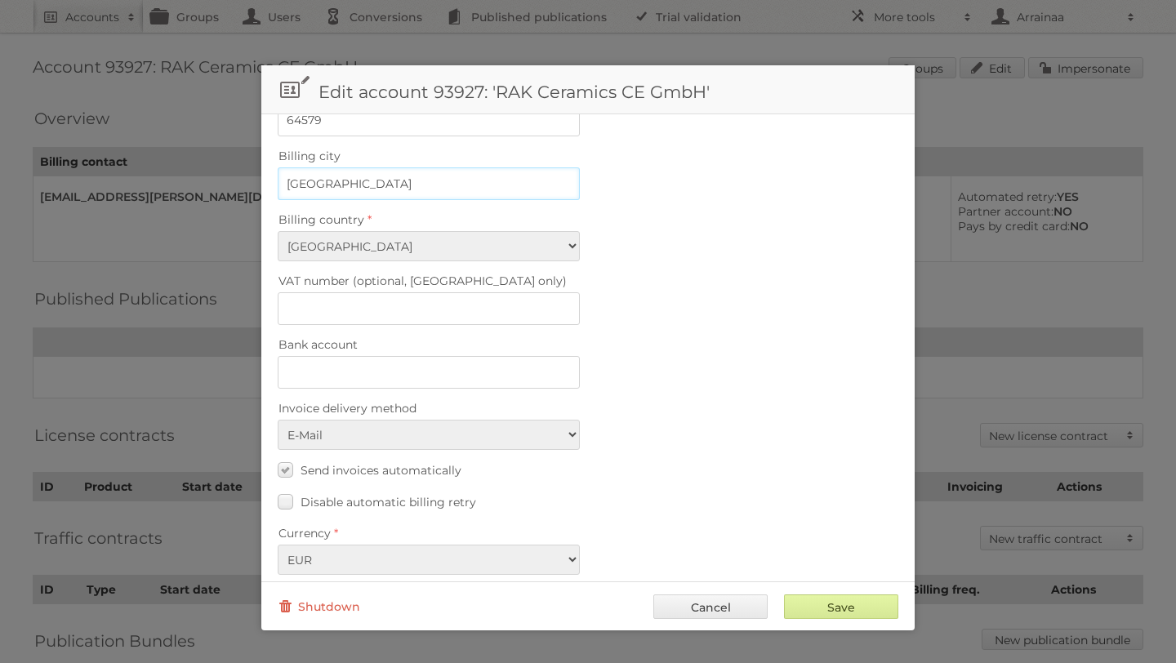
type input "Gernsheim"
click at [831, 604] on input "Save" at bounding box center [841, 606] width 114 height 24
type input "..."
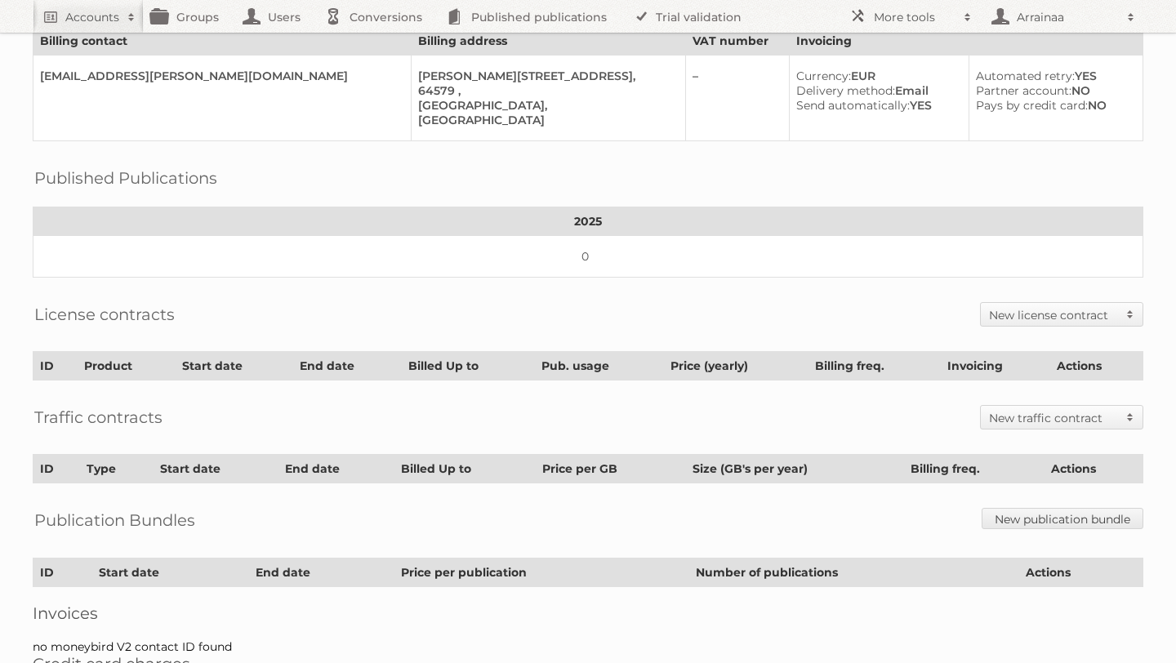
scroll to position [195, 0]
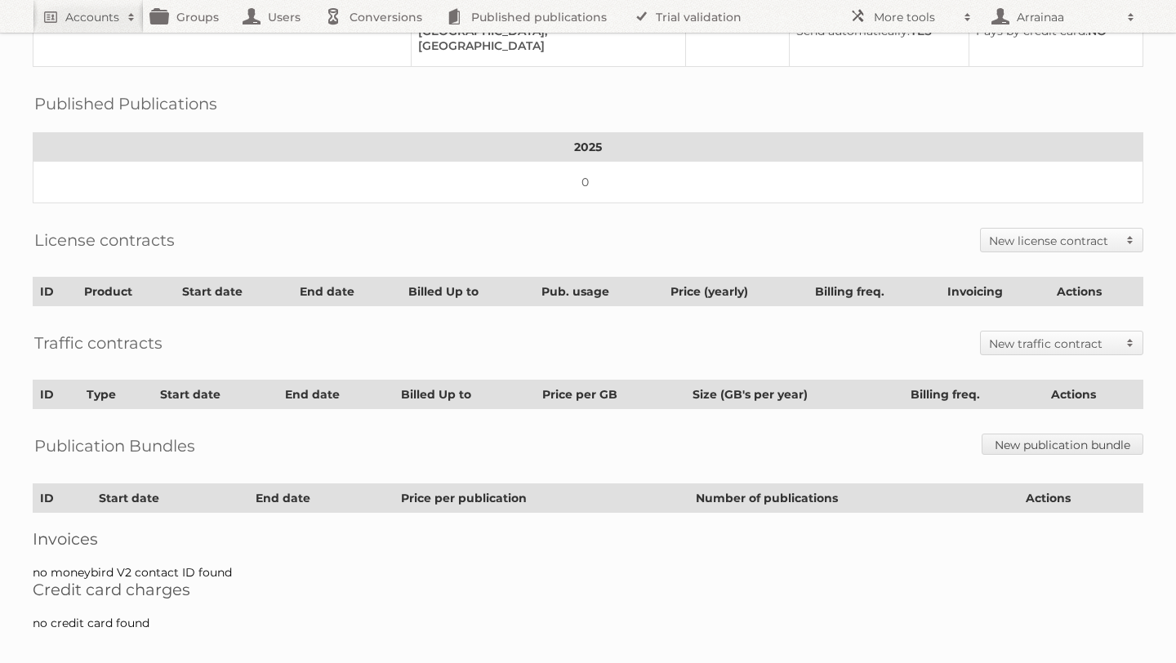
click at [1039, 238] on h2 "New license contract" at bounding box center [1053, 241] width 129 height 16
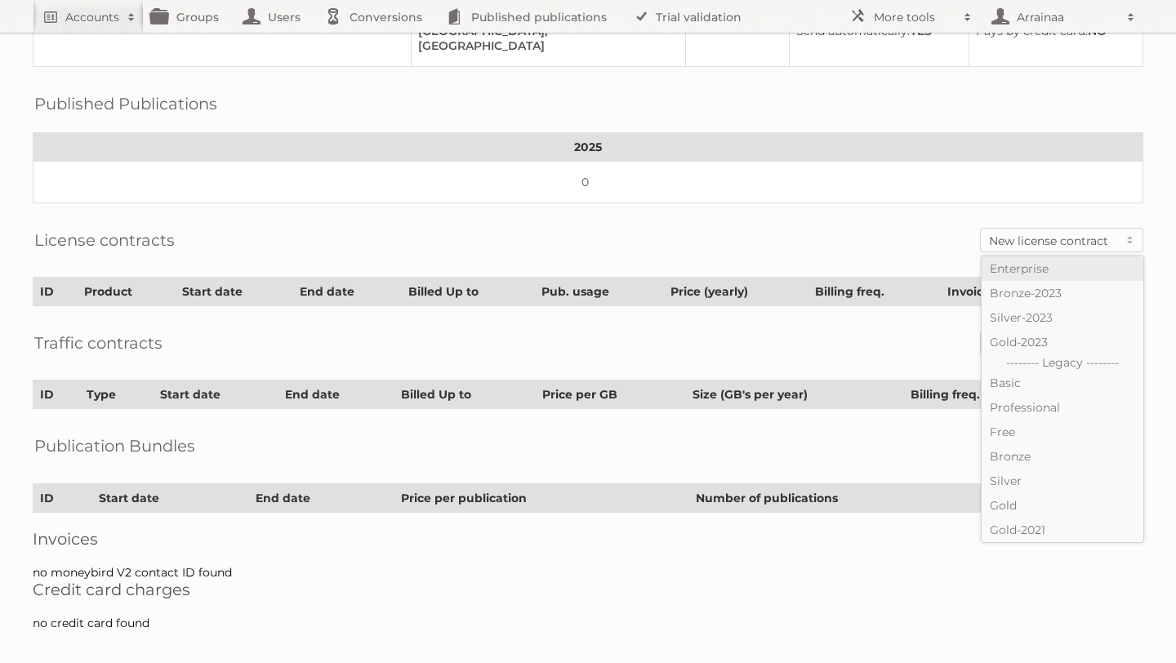
click at [1021, 268] on link "Enterprise" at bounding box center [1062, 268] width 162 height 24
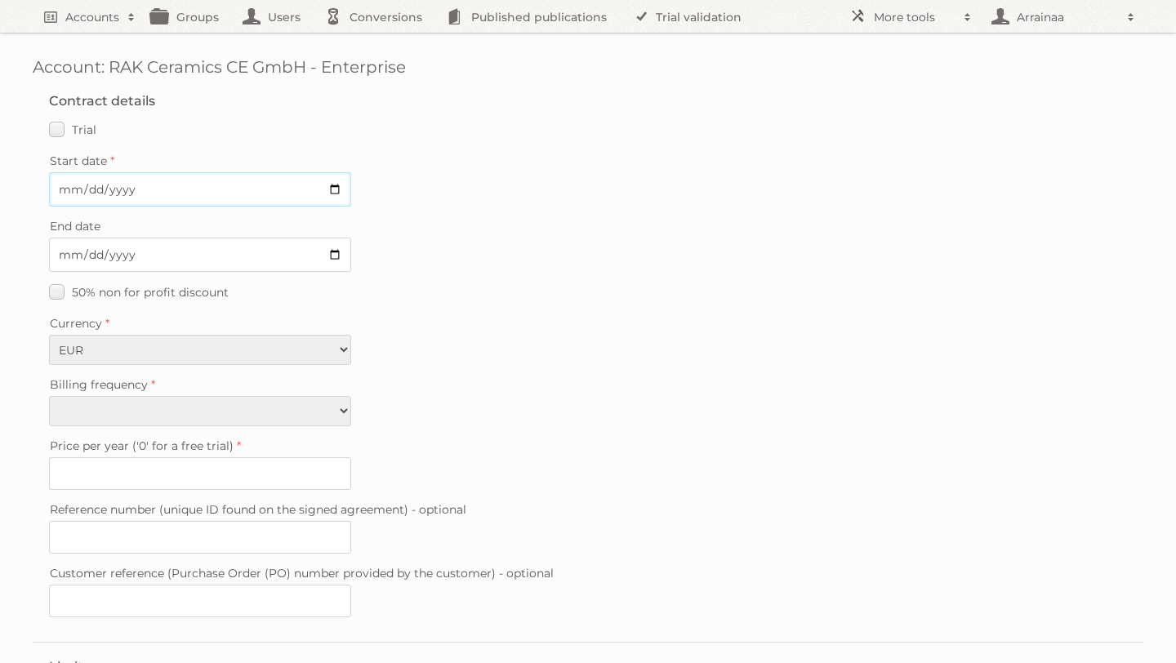
click at [170, 180] on input "Start date" at bounding box center [200, 189] width 302 height 34
click at [99, 183] on input "Start date" at bounding box center [200, 189] width 302 height 34
click at [99, 188] on input "Start date" at bounding box center [200, 189] width 302 height 34
click at [338, 187] on input "Start date" at bounding box center [200, 189] width 302 height 34
type input "2025-09-25"
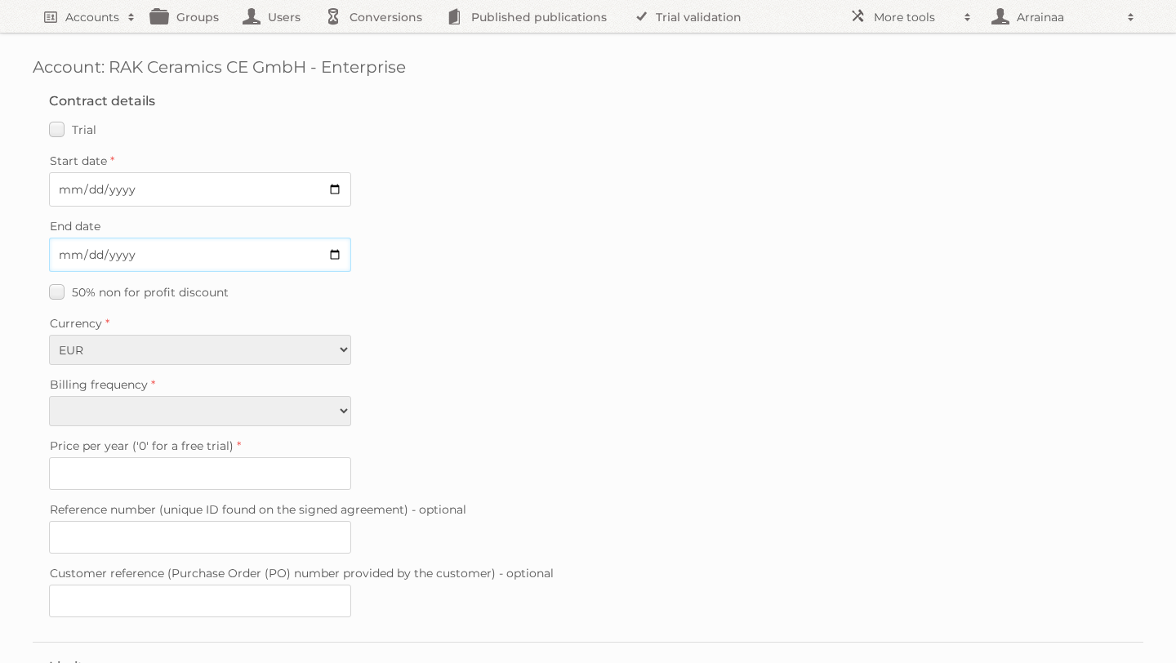
click at [336, 251] on input "End date" at bounding box center [200, 255] width 302 height 34
type input "2025-10-10"
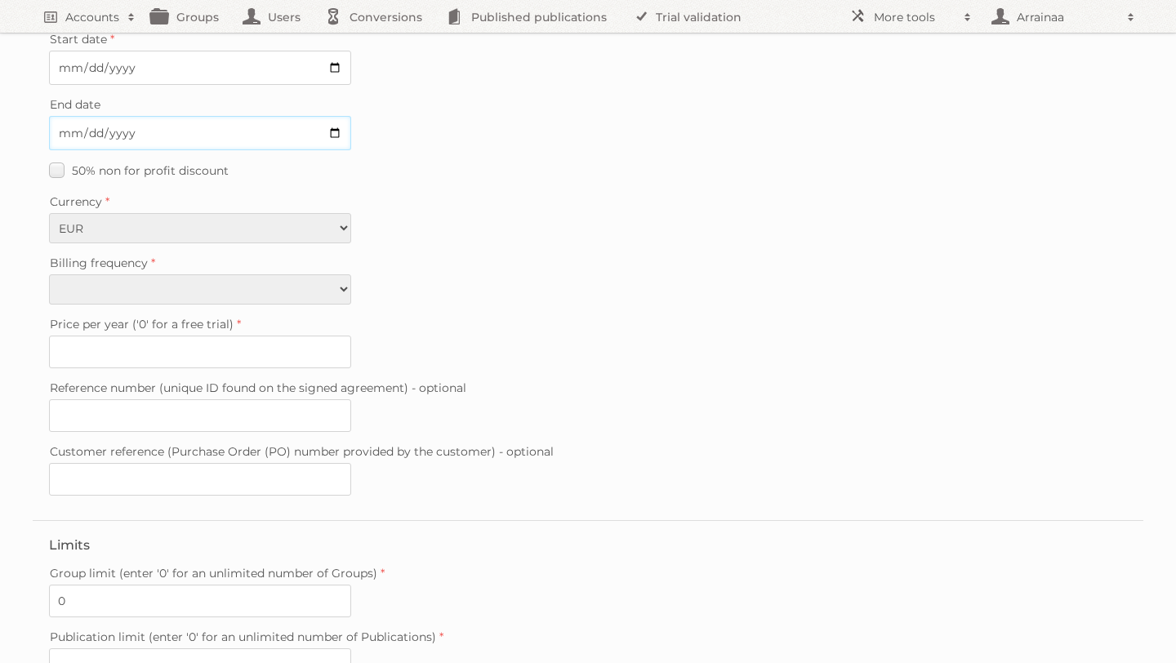
scroll to position [137, 0]
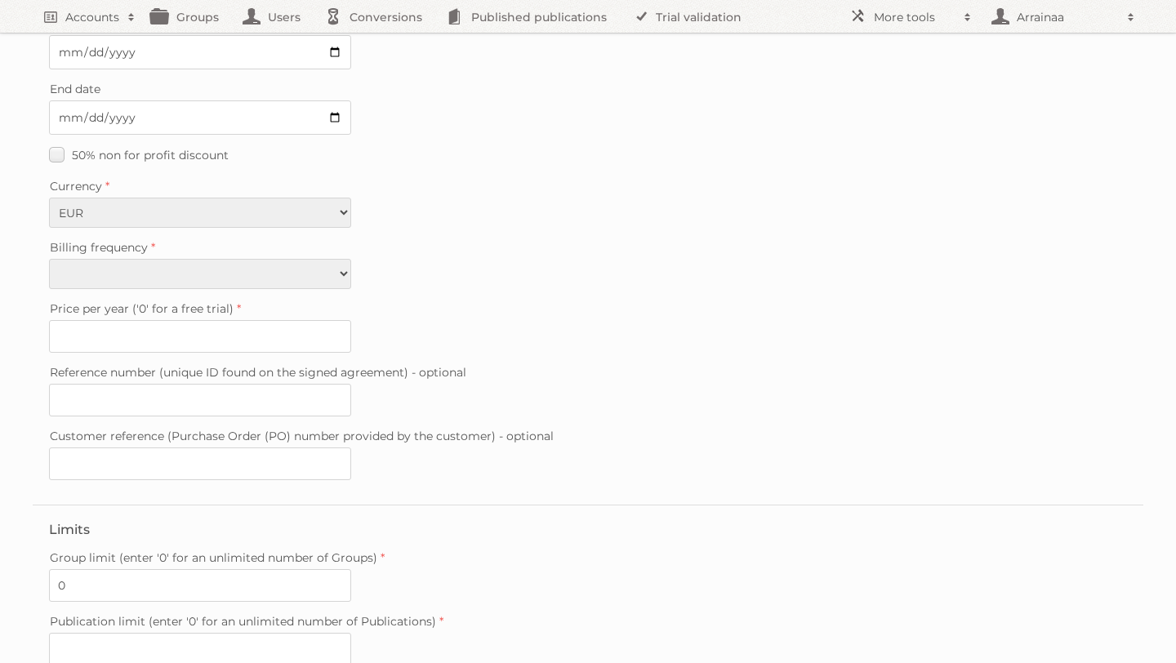
click at [314, 285] on fieldset "Contract details Trial Verified trial Start date 2025-09-25 End date 2025-10-10…" at bounding box center [588, 222] width 1110 height 565
click at [310, 278] on select "Monthly Quarterly Yearly Every 2 years" at bounding box center [200, 274] width 302 height 30
select select "yearly"
click at [49, 259] on select "Monthly Quarterly Yearly Every 2 years" at bounding box center [200, 274] width 302 height 30
type input "0"
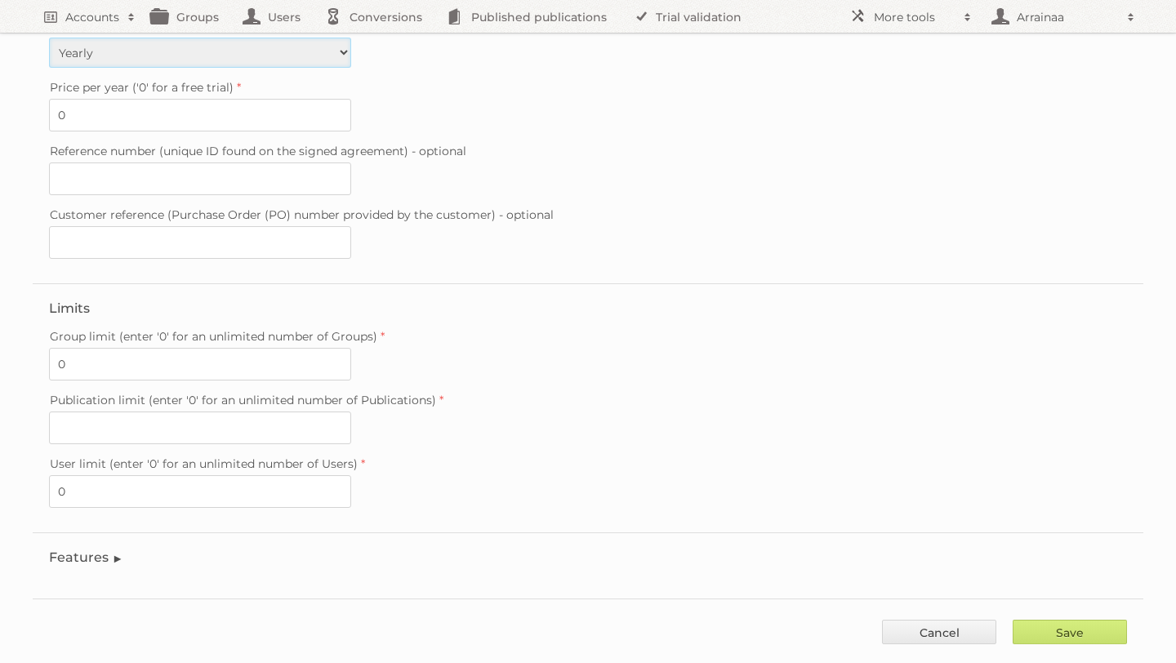
scroll to position [377, 0]
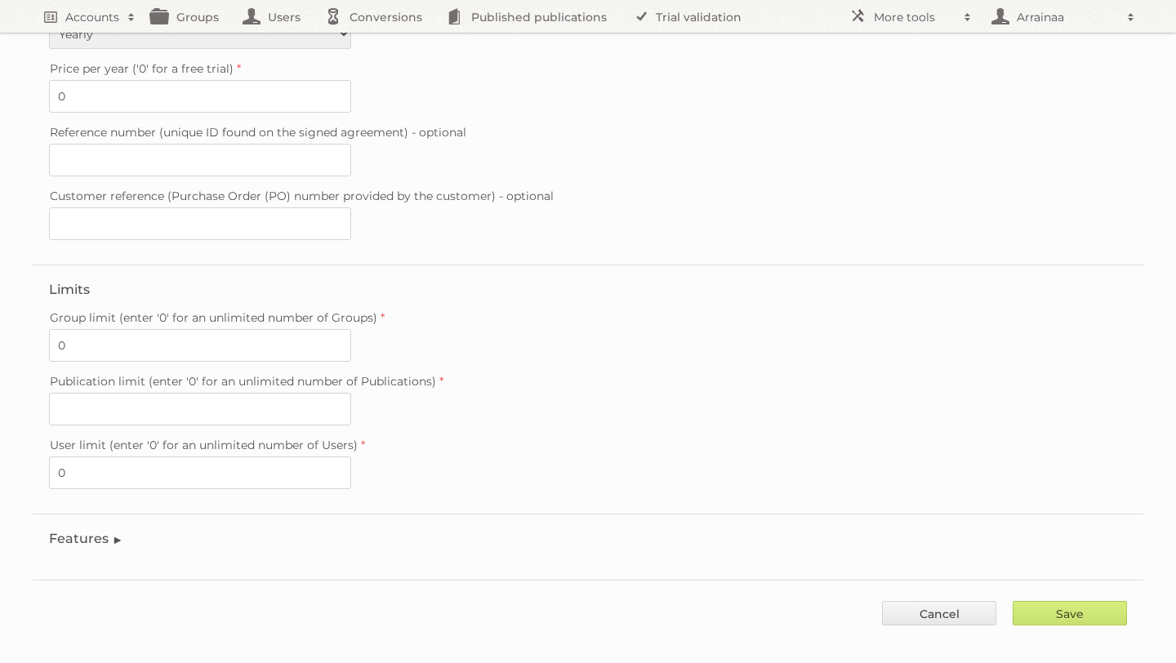
click at [76, 531] on legend "Features" at bounding box center [86, 539] width 74 height 16
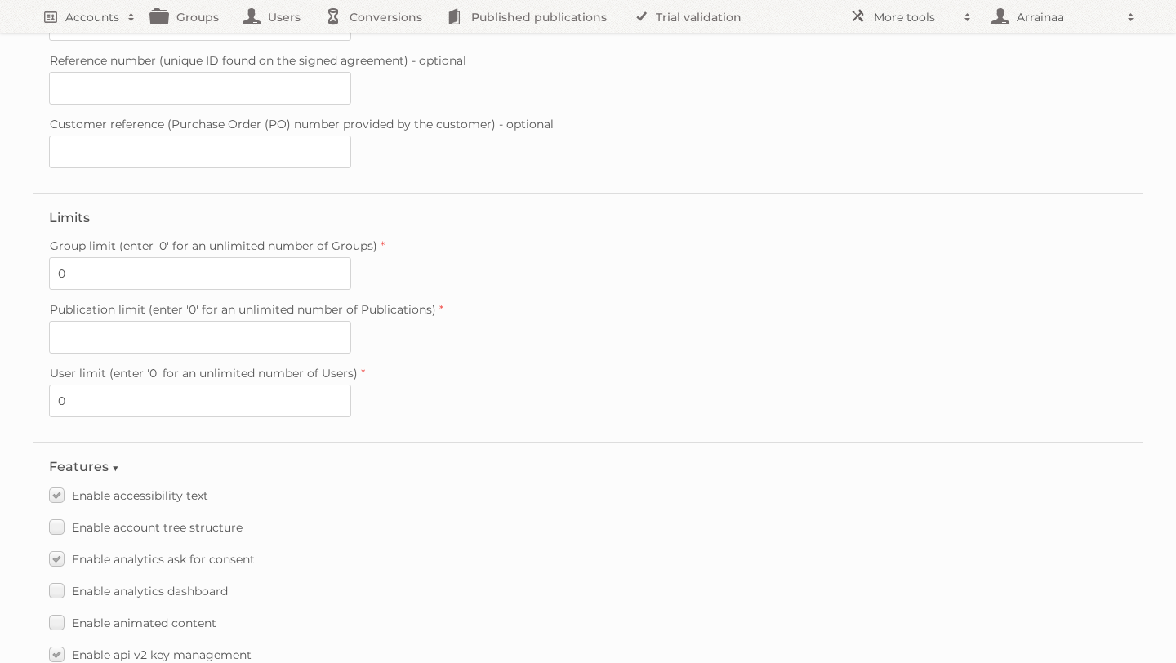
scroll to position [528, 0]
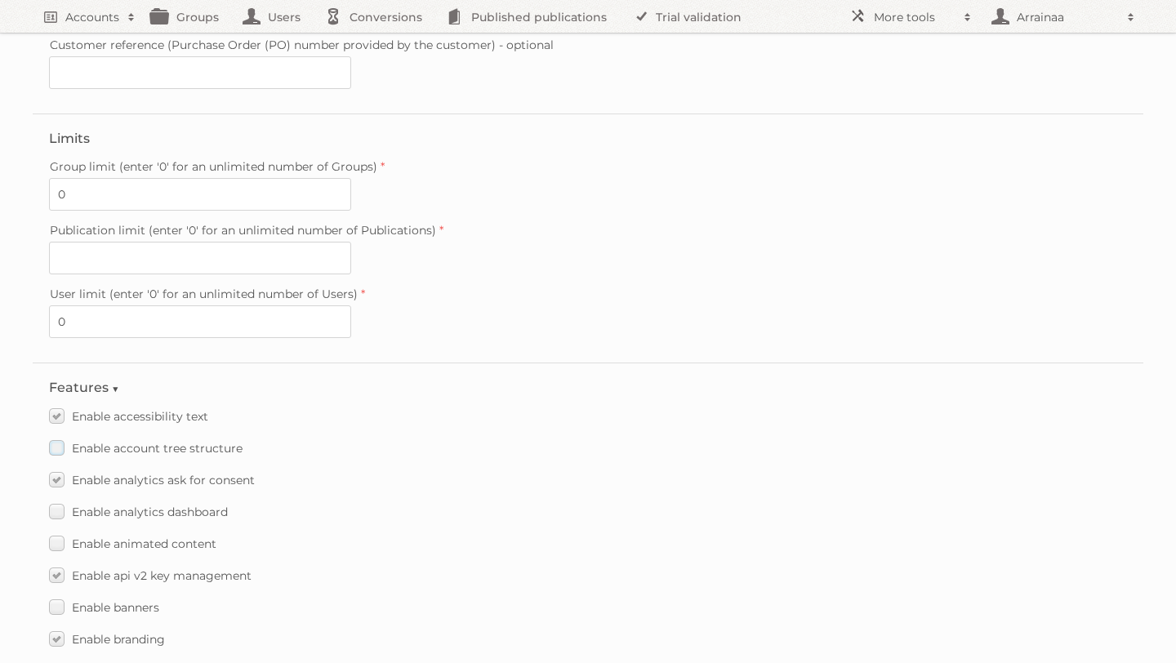
click at [62, 436] on label "Enable account tree structure" at bounding box center [146, 448] width 194 height 24
click at [0, 0] on input "Enable account tree structure" at bounding box center [0, 0] width 0 height 0
click at [53, 500] on label "Enable analytics dashboard" at bounding box center [138, 512] width 179 height 24
click at [0, 0] on input "Enable analytics dashboard" at bounding box center [0, 0] width 0 height 0
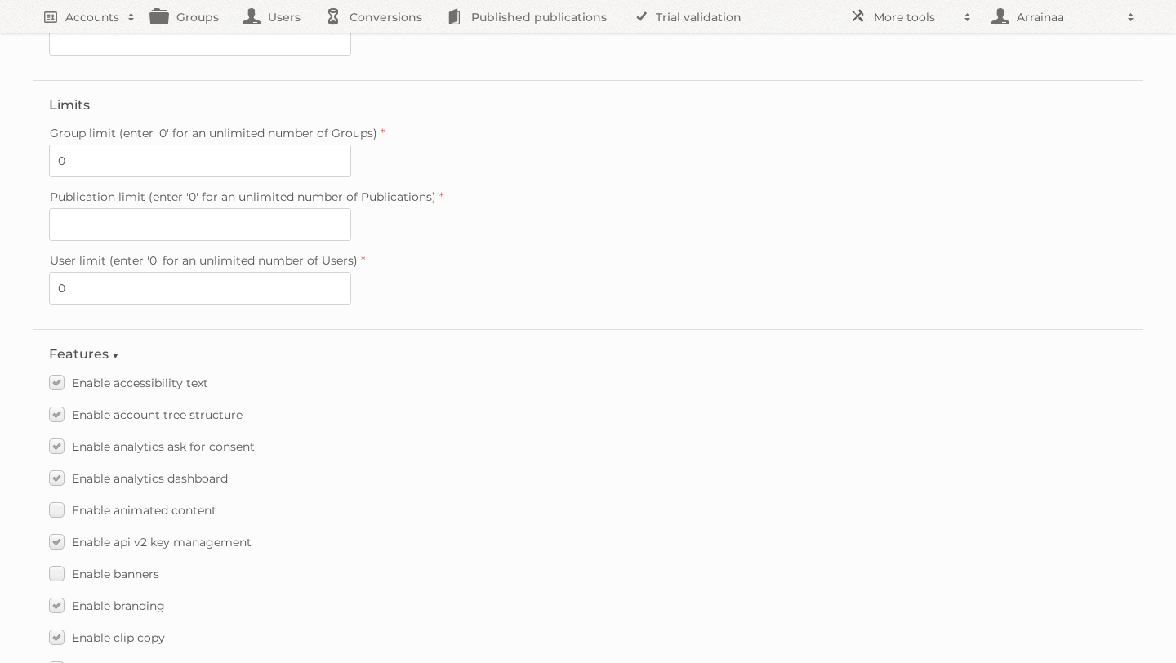
scroll to position [573, 0]
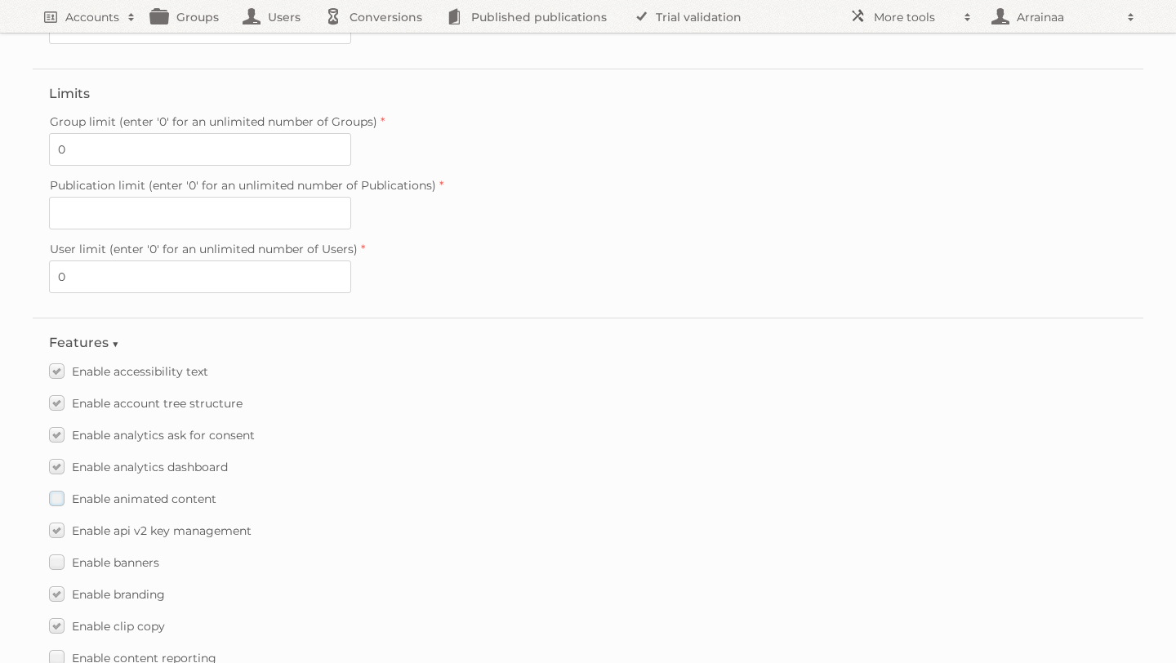
click at [59, 487] on label "Enable animated content" at bounding box center [132, 499] width 167 height 24
click at [0, 0] on input "Enable animated content" at bounding box center [0, 0] width 0 height 0
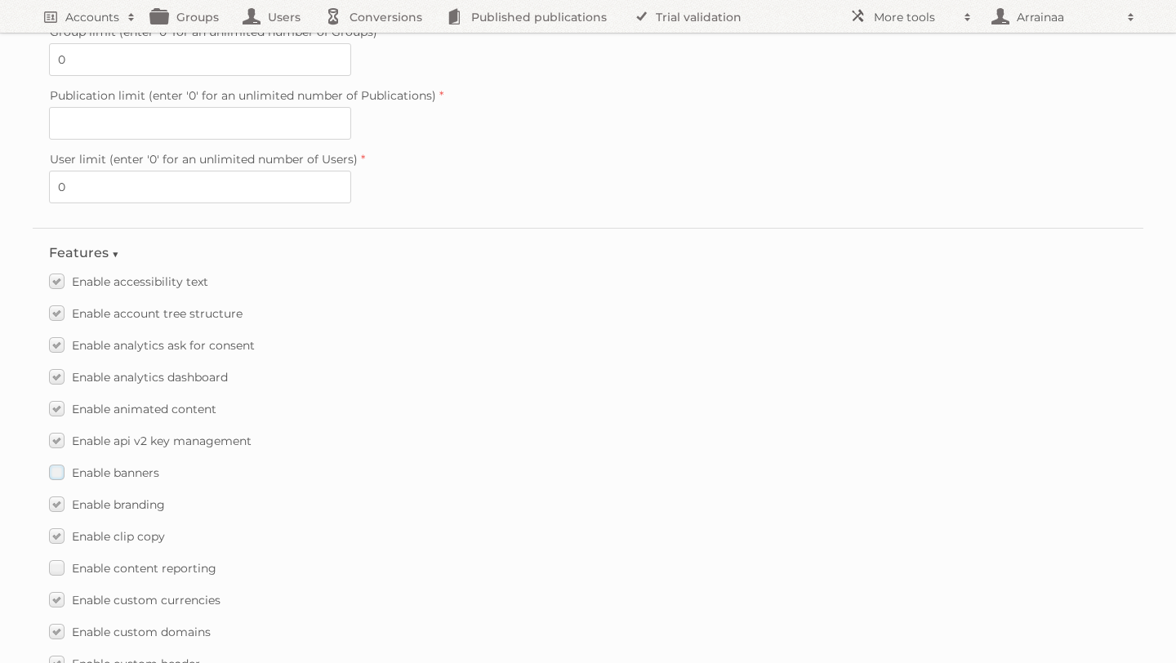
click at [56, 461] on label "Enable banners" at bounding box center [104, 473] width 110 height 24
click at [0, 0] on input "Enable banners" at bounding box center [0, 0] width 0 height 0
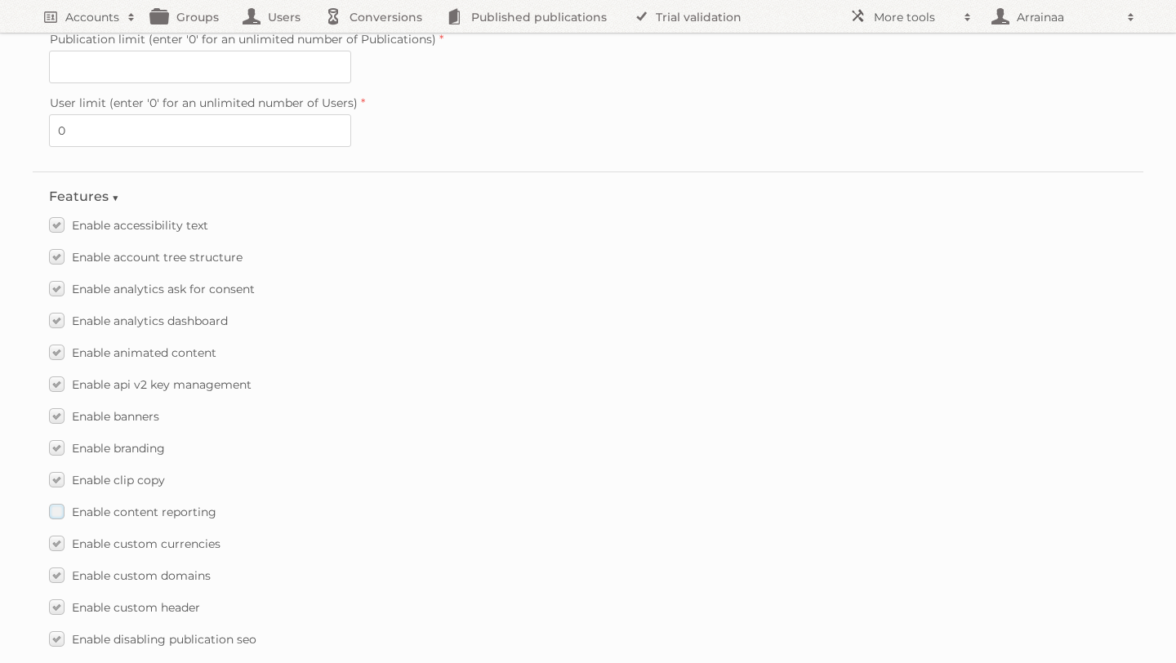
click at [57, 500] on label "Enable content reporting" at bounding box center [132, 512] width 167 height 24
click at [0, 0] on input "Enable content reporting" at bounding box center [0, 0] width 0 height 0
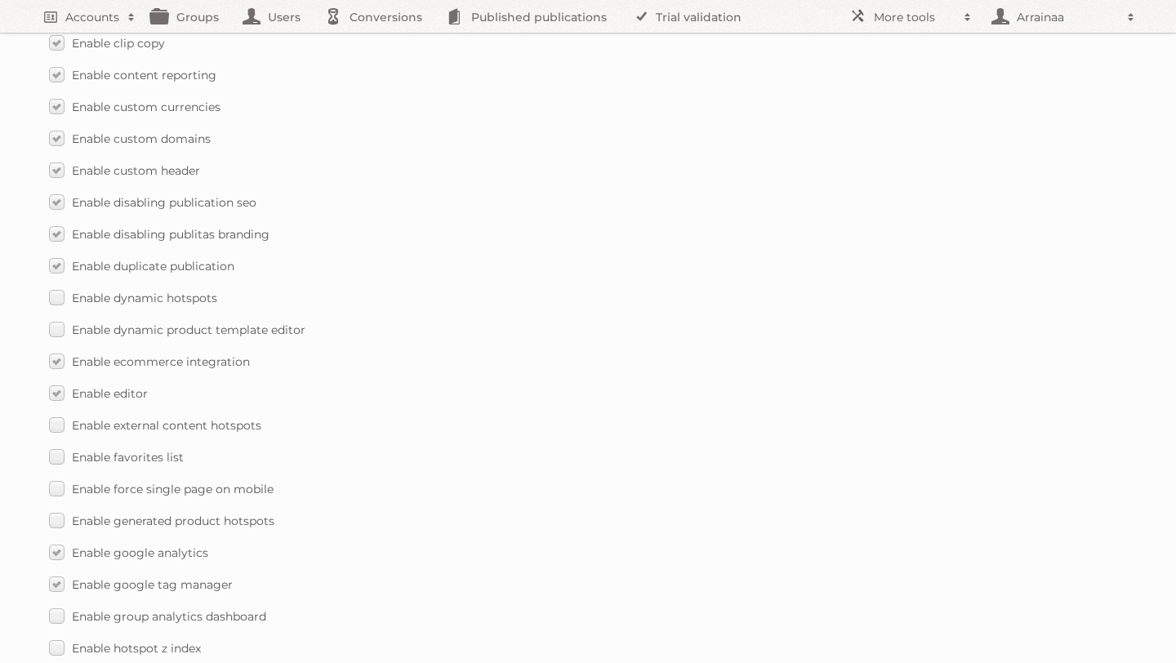
scroll to position [1159, 0]
click at [51, 412] on label "Enable external content hotspots" at bounding box center [155, 423] width 212 height 24
click at [0, 0] on input "Enable external content hotspots" at bounding box center [0, 0] width 0 height 0
click at [52, 443] on label "Enable favorites list" at bounding box center [116, 455] width 135 height 24
click at [0, 0] on input "Enable favorites list" at bounding box center [0, 0] width 0 height 0
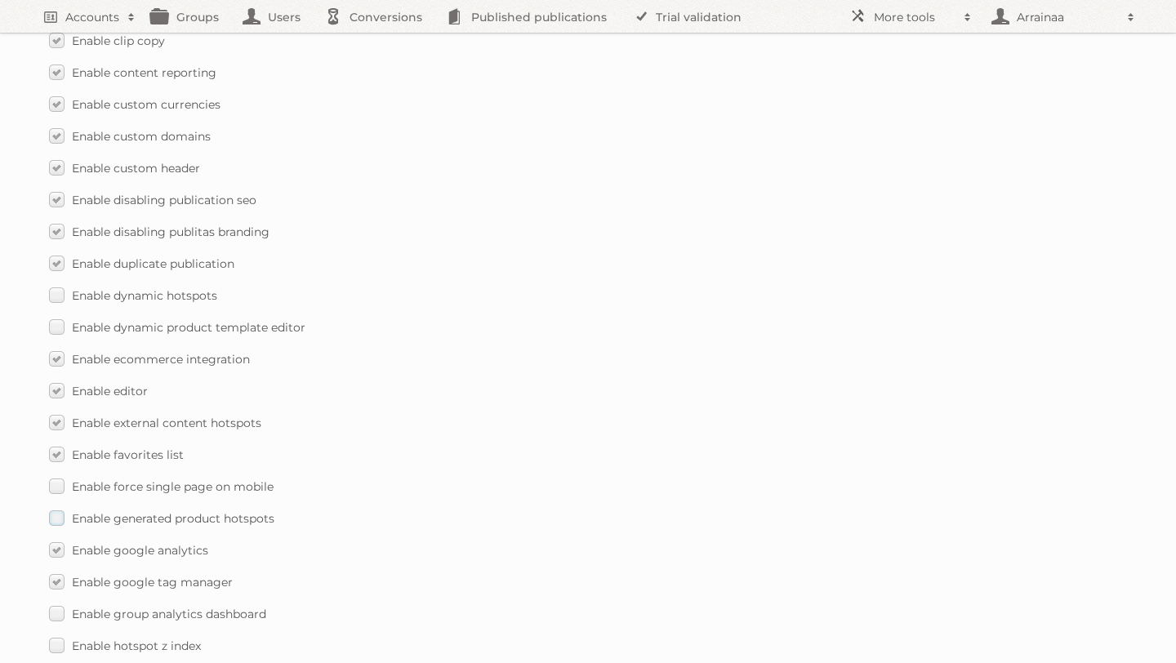
click at [58, 506] on label "Enable generated product hotspots" at bounding box center [161, 518] width 225 height 24
click at [0, 0] on input "Enable generated product hotspots" at bounding box center [0, 0] width 0 height 0
click at [58, 506] on label "Enable generated product hotspots" at bounding box center [161, 518] width 225 height 24
click at [0, 0] on input "Enable generated product hotspots" at bounding box center [0, 0] width 0 height 0
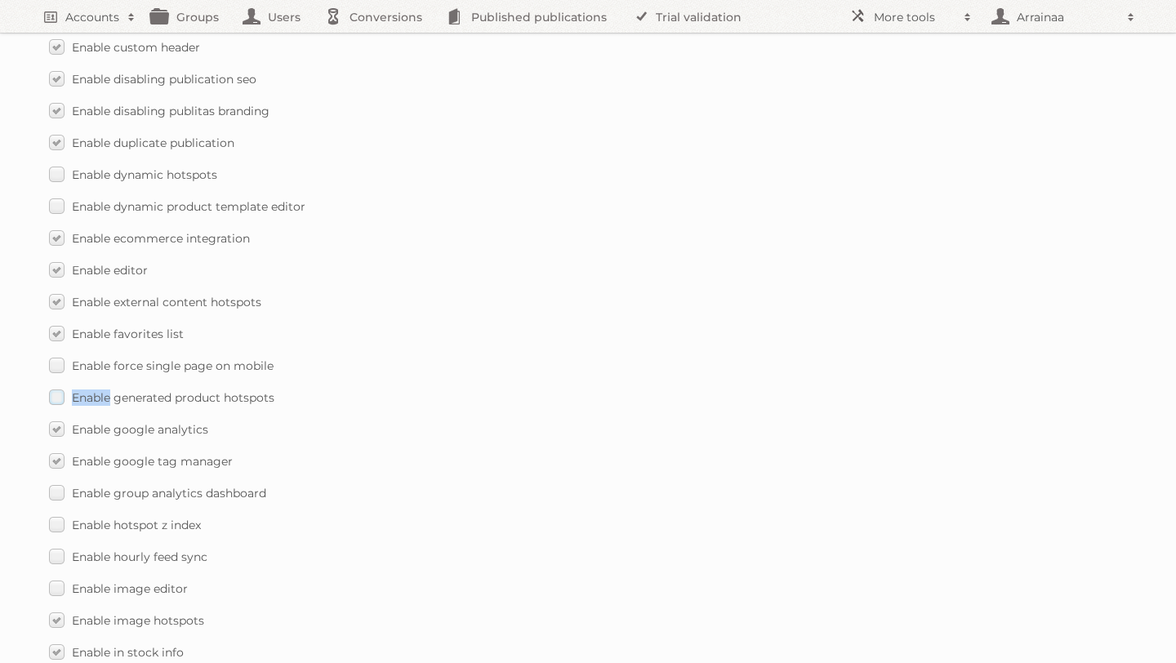
scroll to position [1306, 0]
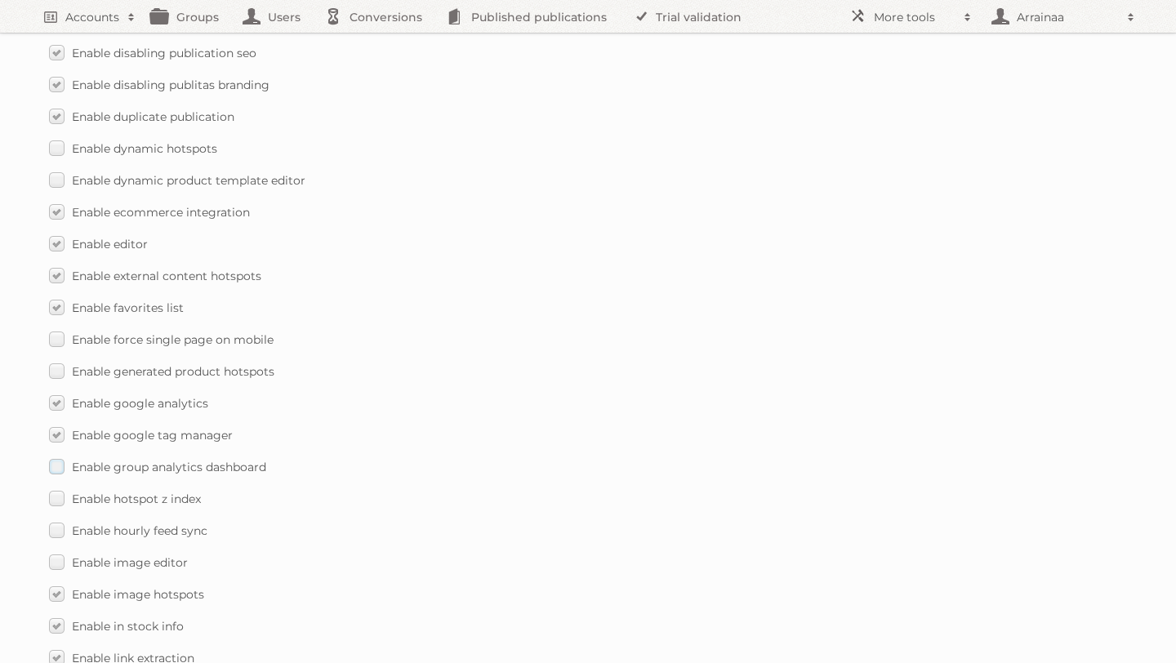
click at [51, 455] on label "Enable group analytics dashboard" at bounding box center [157, 467] width 217 height 24
click at [0, 0] on input "Enable group analytics dashboard" at bounding box center [0, 0] width 0 height 0
click at [51, 487] on label "Enable hotspot z index" at bounding box center [125, 499] width 152 height 24
click at [0, 0] on input "Enable hotspot z index" at bounding box center [0, 0] width 0 height 0
click at [51, 487] on label "Enable hotspot z index" at bounding box center [125, 499] width 152 height 24
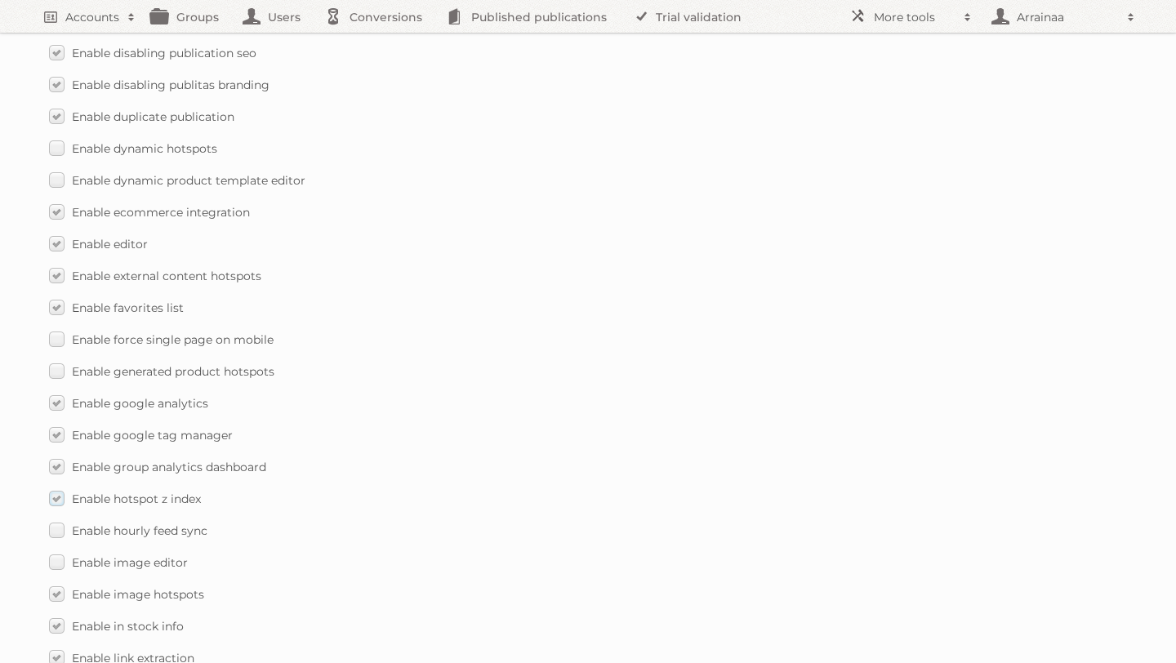
click at [0, 0] on input "Enable hotspot z index" at bounding box center [0, 0] width 0 height 0
click at [51, 487] on label "Enable hotspot z index" at bounding box center [125, 499] width 152 height 24
click at [0, 0] on input "Enable hotspot z index" at bounding box center [0, 0] width 0 height 0
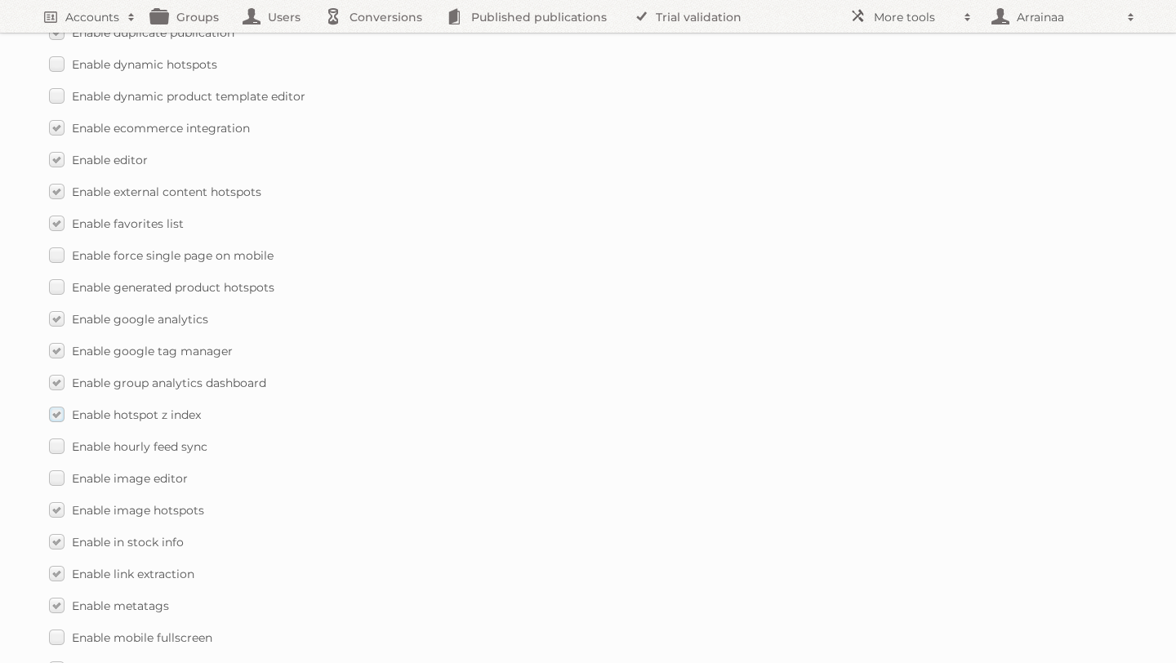
scroll to position [1400, 0]
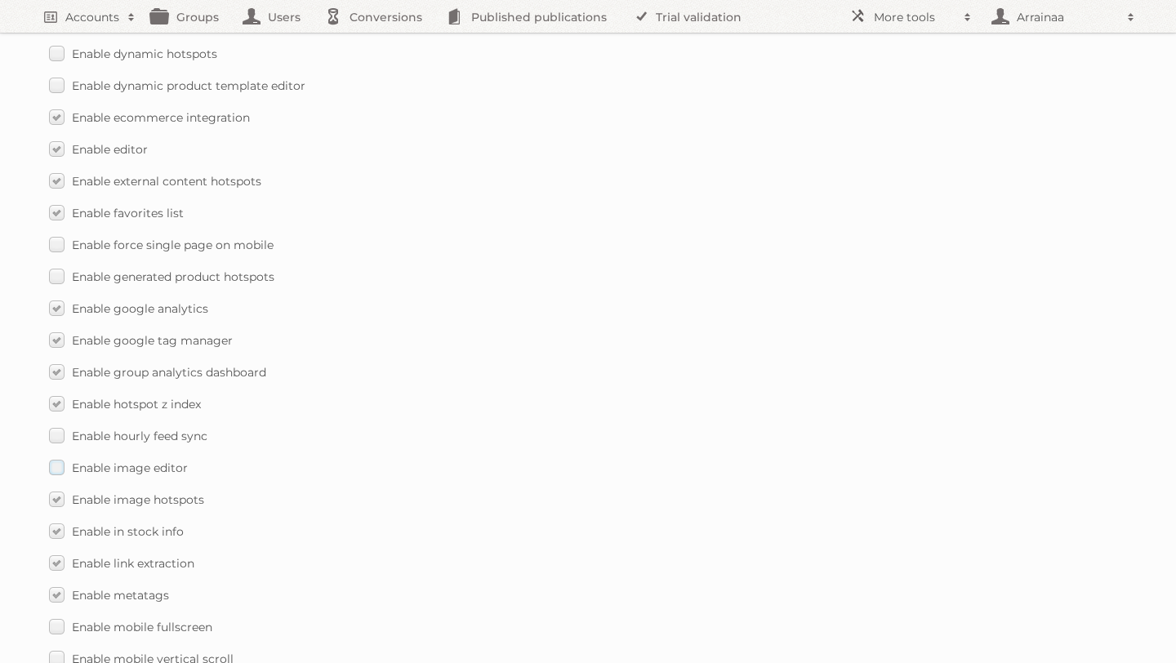
click at [51, 456] on label "Enable image editor" at bounding box center [118, 468] width 139 height 24
click at [0, 0] on input "Enable image editor" at bounding box center [0, 0] width 0 height 0
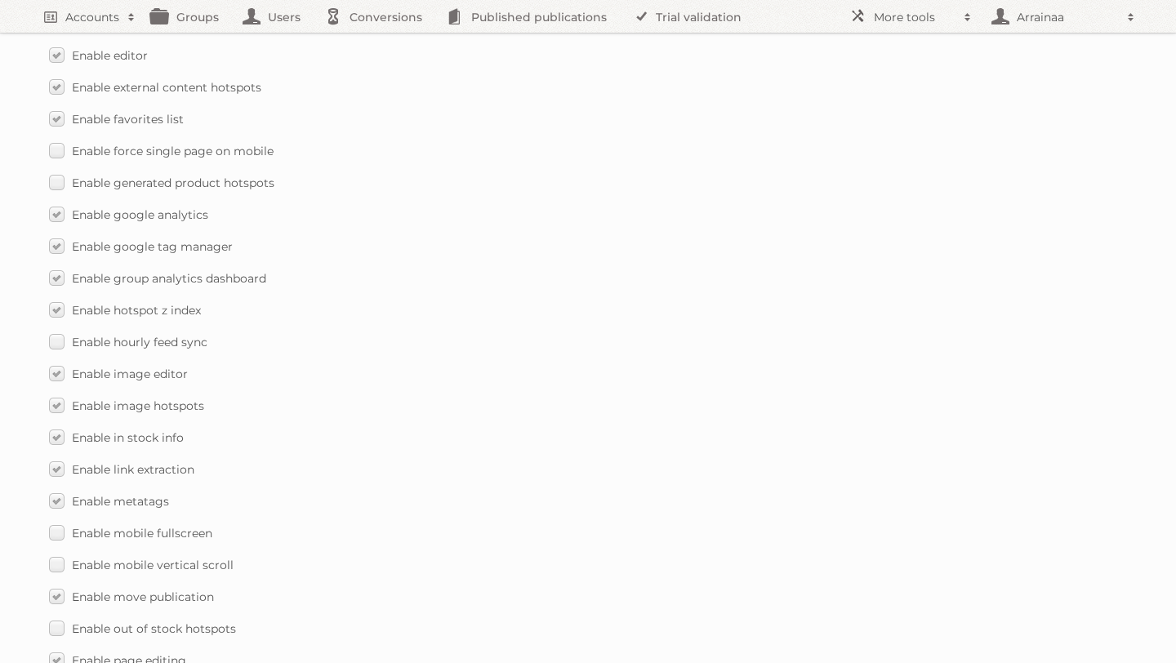
scroll to position [1518, 0]
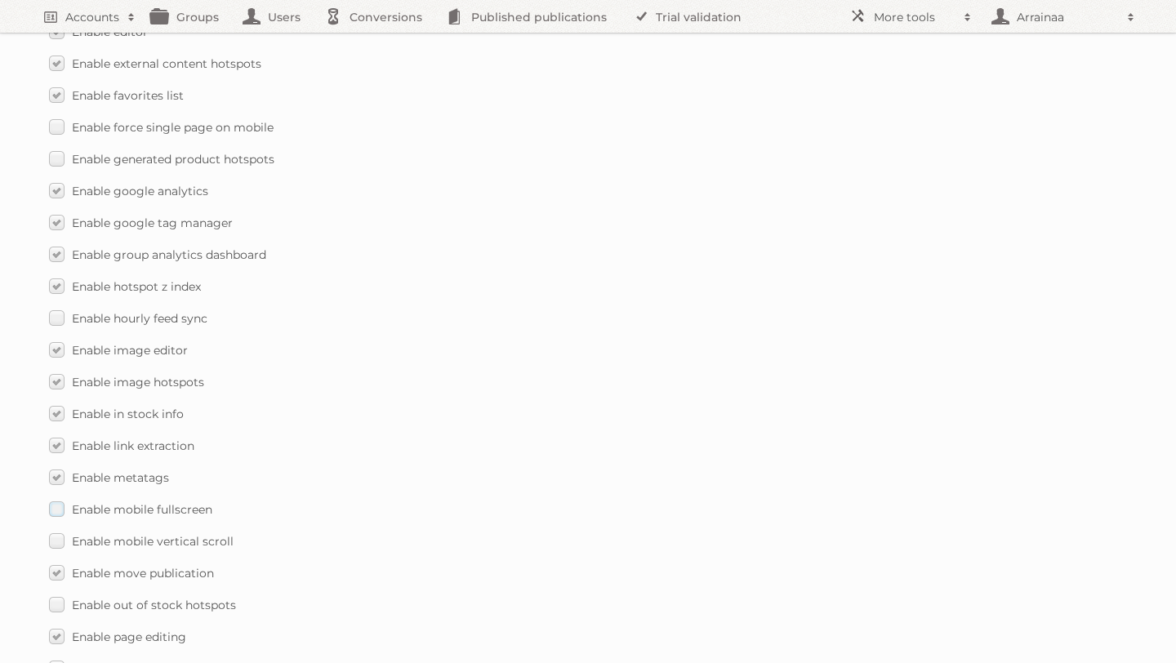
click at [59, 497] on label "Enable mobile fullscreen" at bounding box center [130, 509] width 163 height 24
click at [0, 0] on input "Enable mobile fullscreen" at bounding box center [0, 0] width 0 height 0
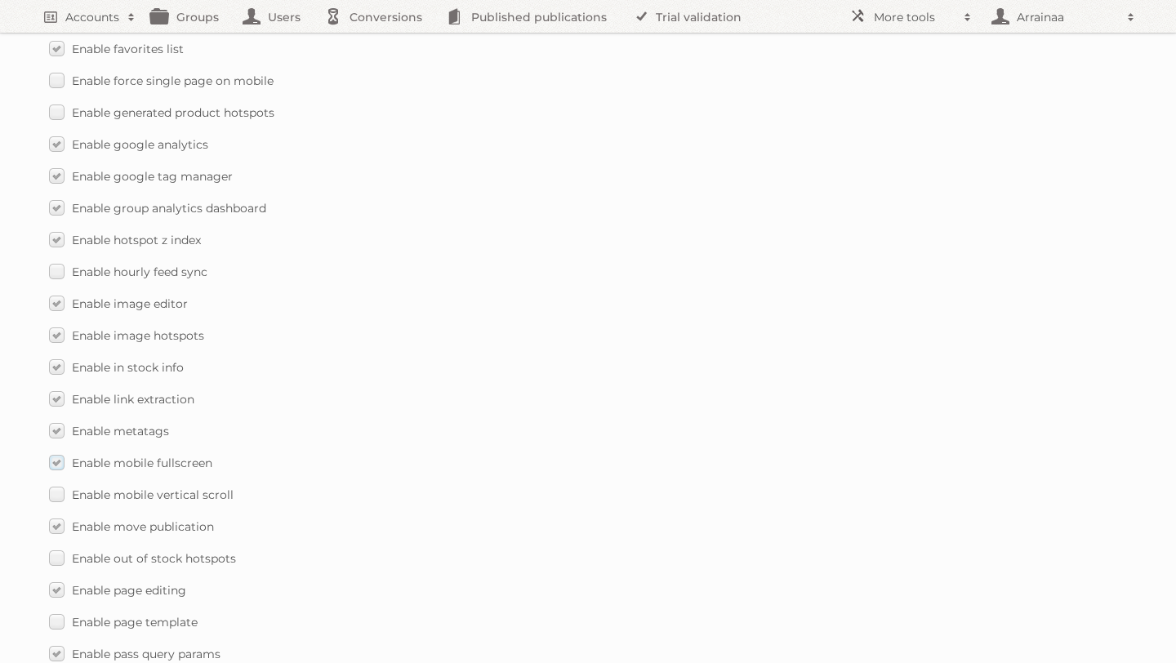
scroll to position [1604, 0]
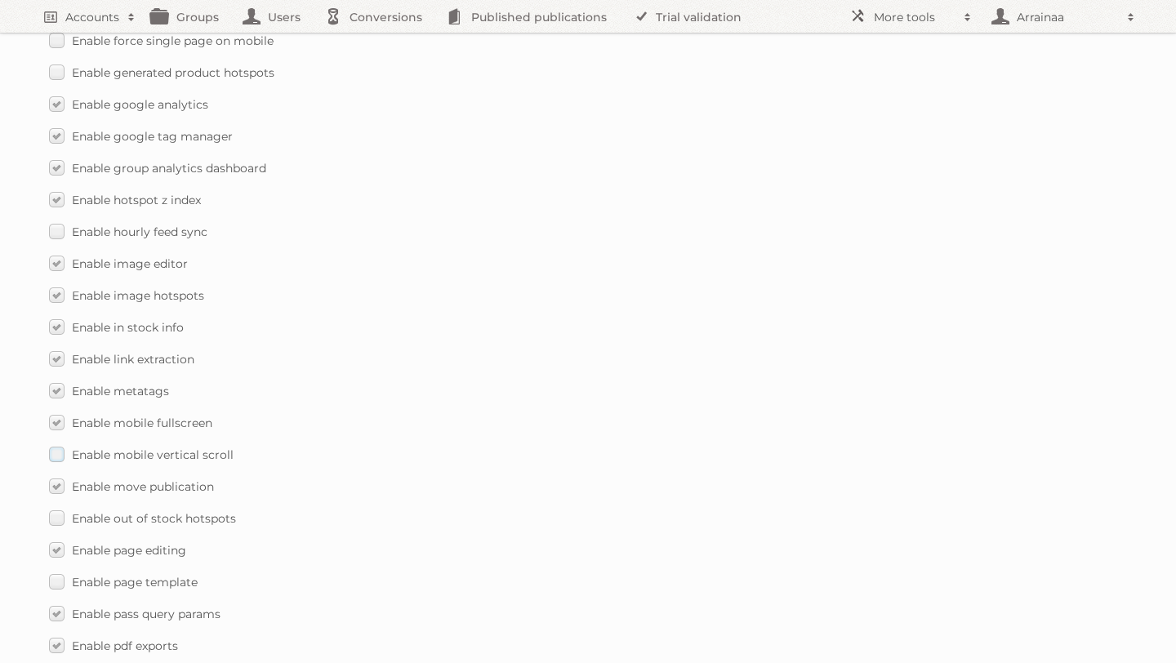
click at [55, 443] on label "Enable mobile vertical scroll" at bounding box center [141, 455] width 185 height 24
click at [0, 0] on input "Enable mobile vertical scroll" at bounding box center [0, 0] width 0 height 0
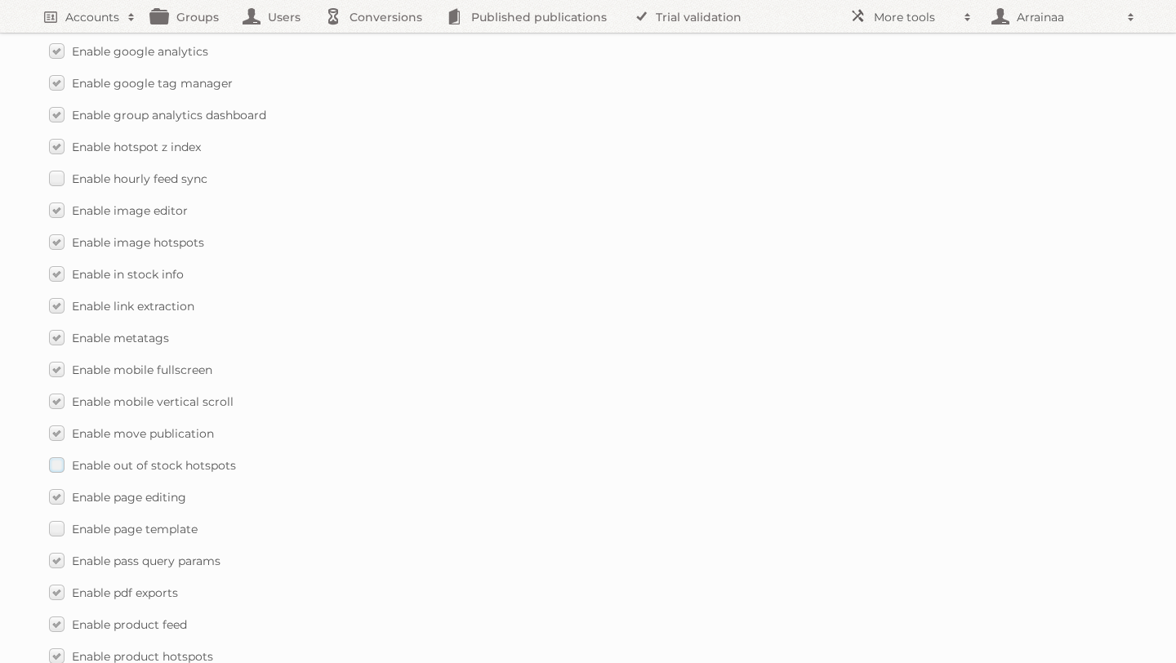
click at [55, 456] on label "Enable out of stock hotspots" at bounding box center [142, 465] width 187 height 24
click at [0, 0] on input "Enable out of stock hotspots" at bounding box center [0, 0] width 0 height 0
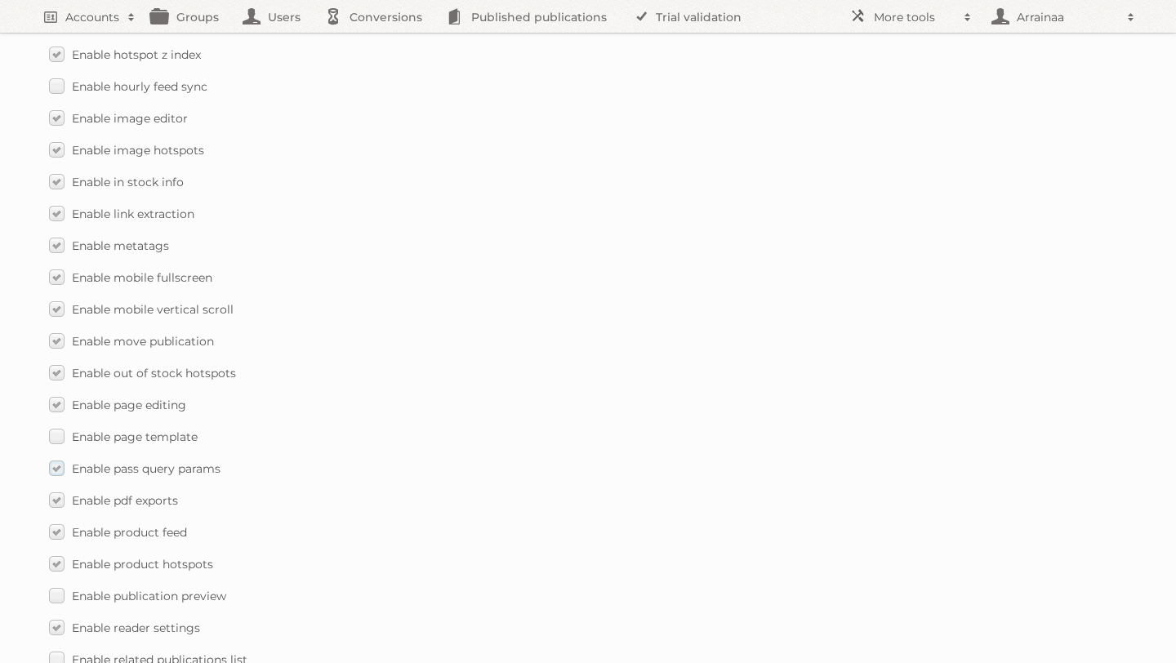
scroll to position [1791, 0]
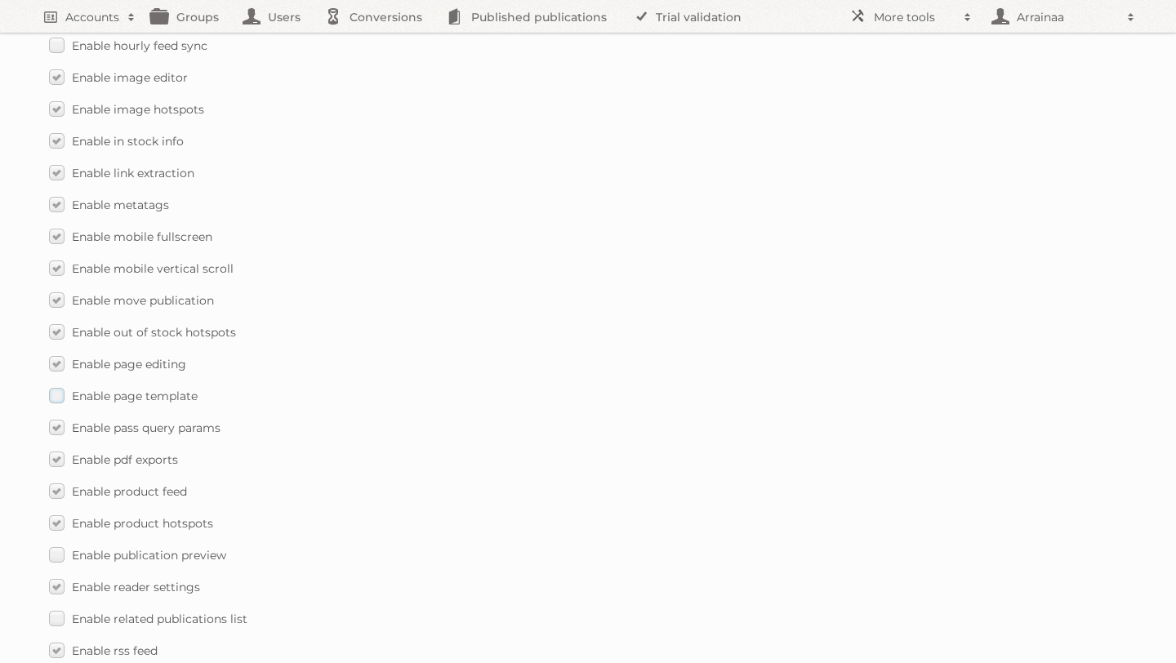
click at [56, 385] on label "Enable page template" at bounding box center [123, 396] width 149 height 24
click at [0, 0] on input "Enable page template" at bounding box center [0, 0] width 0 height 0
click at [55, 384] on label "Enable page template" at bounding box center [123, 396] width 149 height 24
click at [0, 0] on input "Enable page template" at bounding box center [0, 0] width 0 height 0
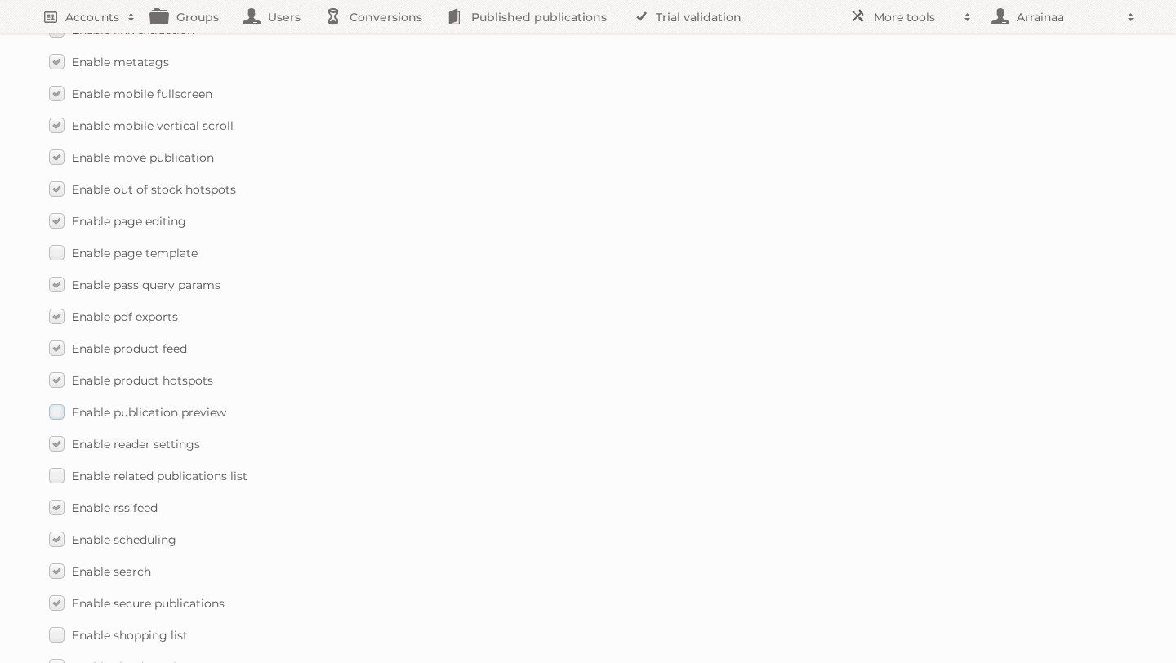
click at [55, 403] on label "Enable publication preview" at bounding box center [137, 412] width 177 height 24
click at [0, 0] on input "Enable publication preview" at bounding box center [0, 0] width 0 height 0
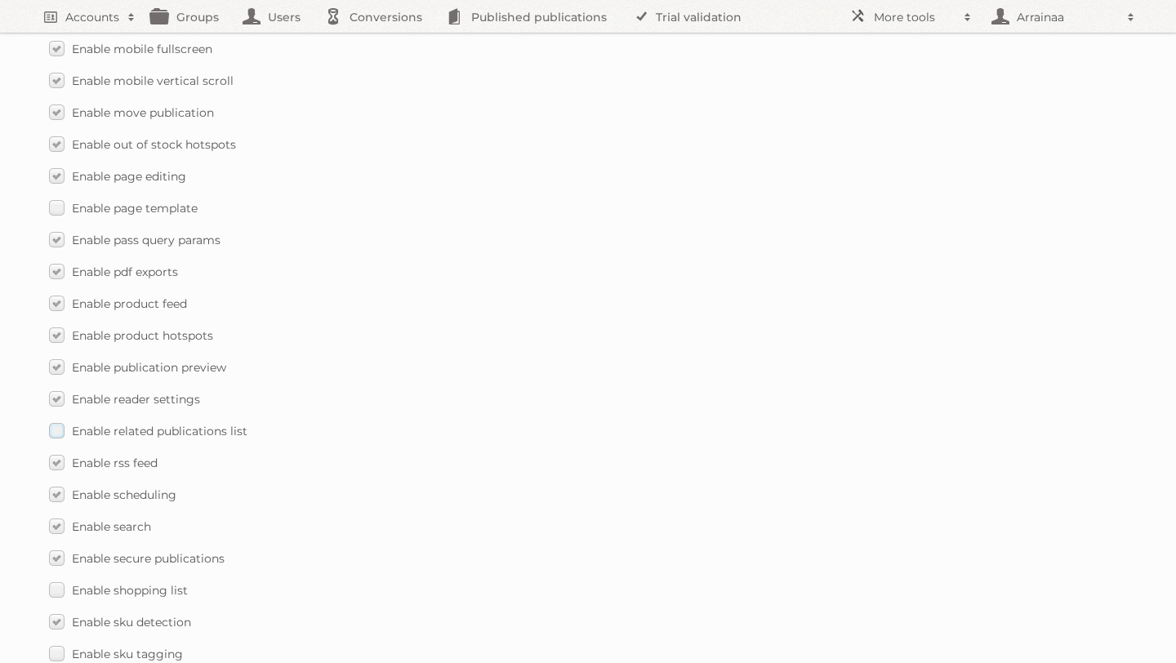
click at [56, 419] on label "Enable related publications list" at bounding box center [148, 431] width 198 height 24
click at [0, 0] on input "Enable related publications list" at bounding box center [0, 0] width 0 height 0
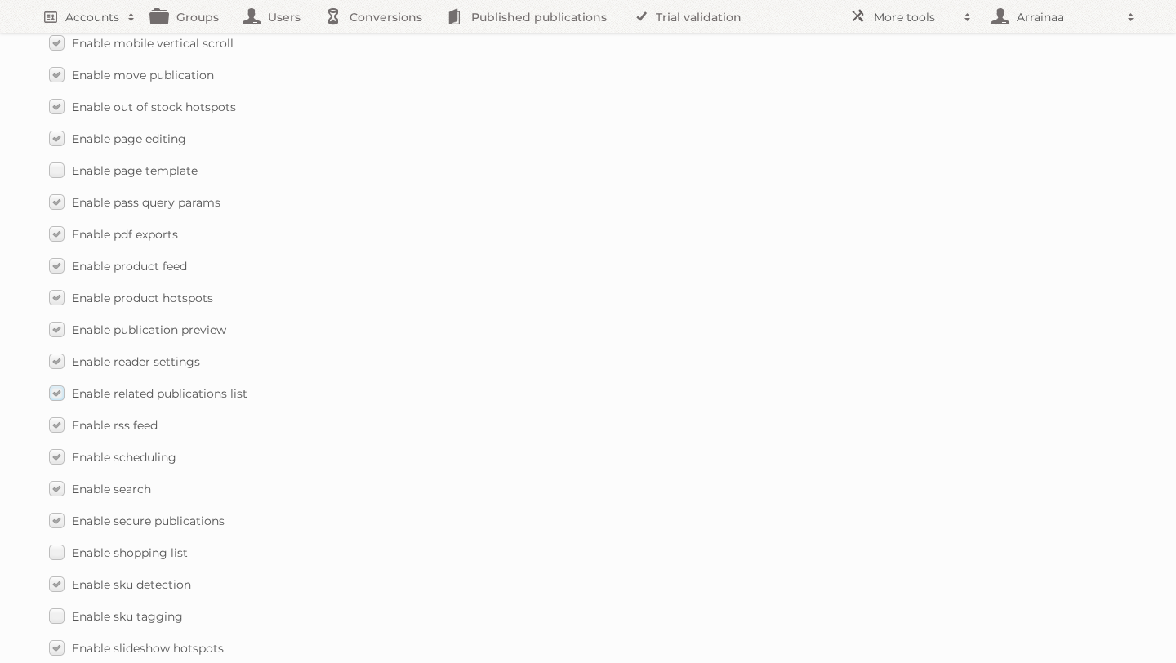
scroll to position [2020, 0]
click at [56, 536] on label "Enable shopping list" at bounding box center [118, 548] width 139 height 24
click at [0, 0] on input "Enable shopping list" at bounding box center [0, 0] width 0 height 0
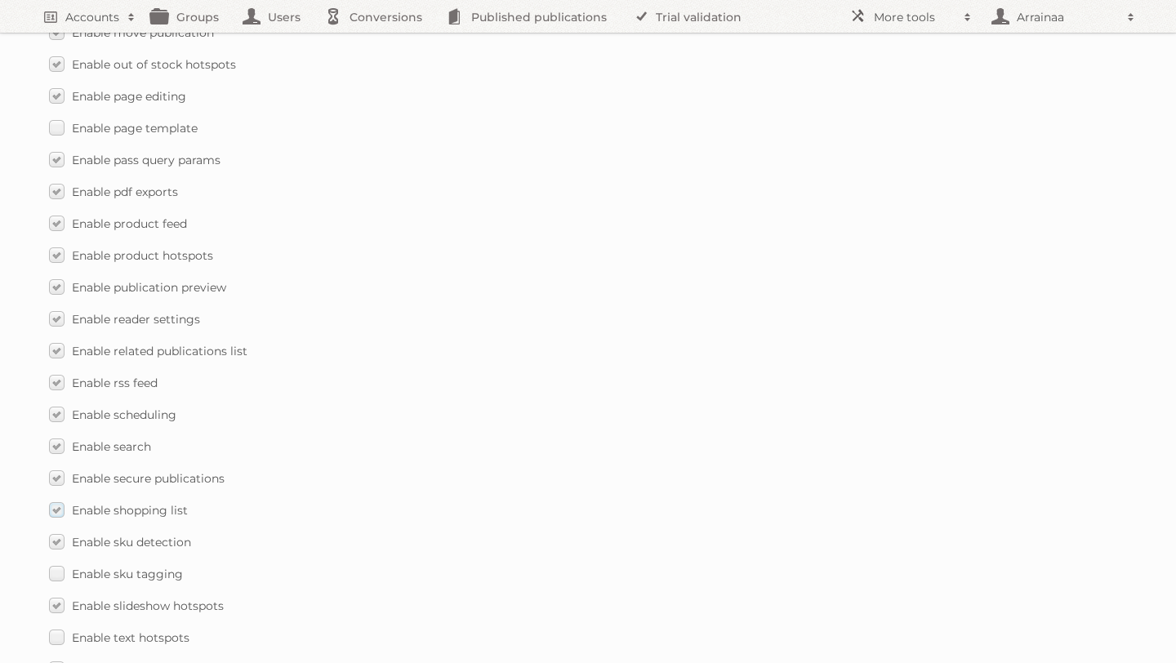
scroll to position [2115, 0]
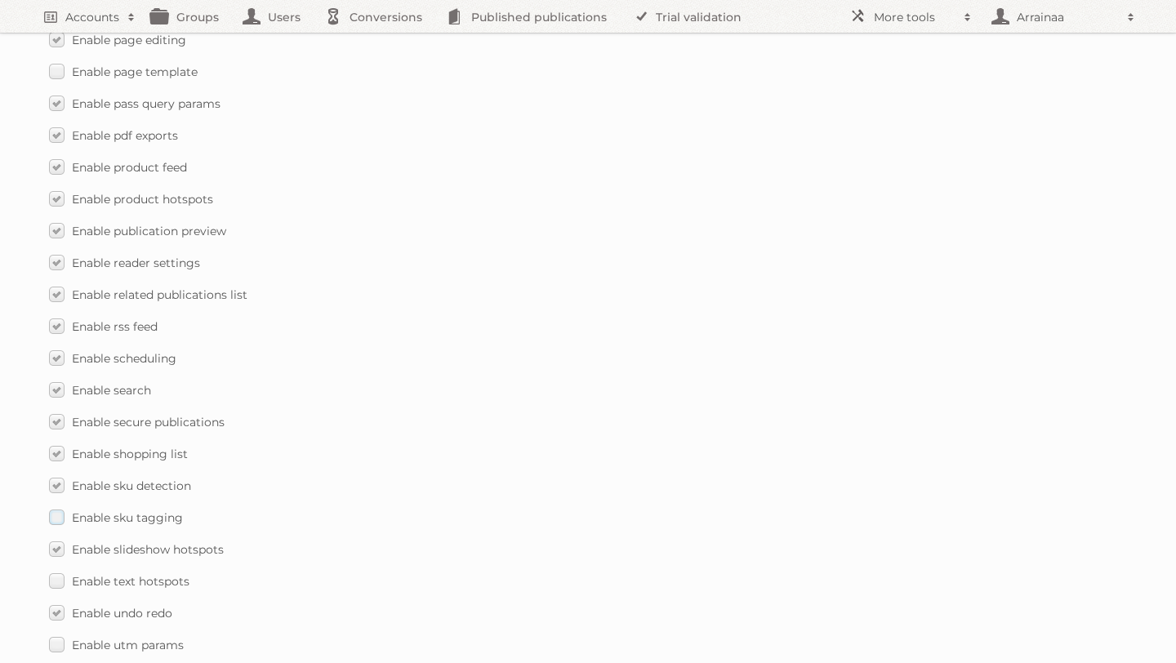
click at [58, 505] on label "Enable sku tagging" at bounding box center [116, 517] width 134 height 24
click at [0, 0] on input "Enable sku tagging" at bounding box center [0, 0] width 0 height 0
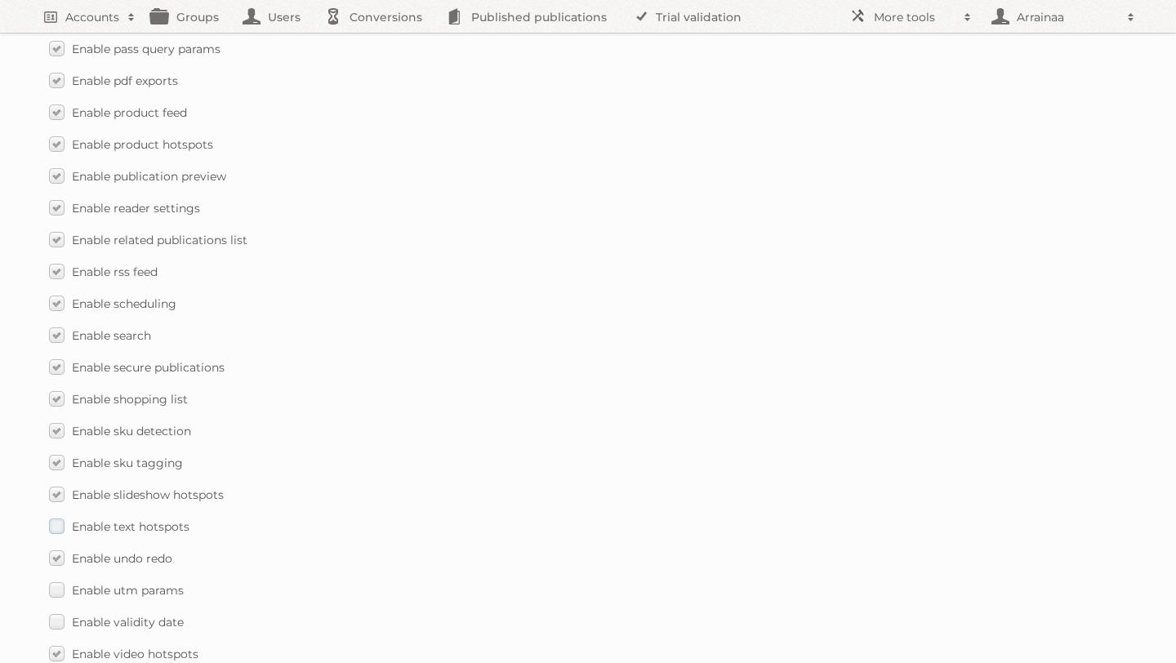
click at [58, 514] on label "Enable text hotspots" at bounding box center [119, 526] width 140 height 24
click at [0, 0] on input "Enable text hotspots" at bounding box center [0, 0] width 0 height 0
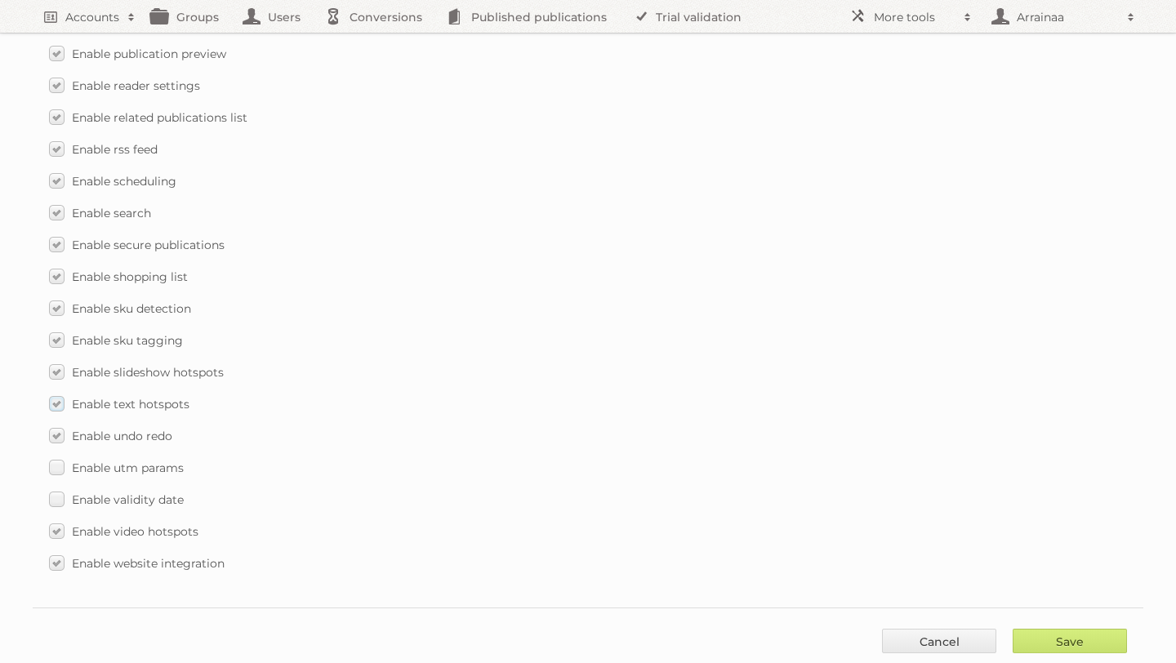
scroll to position [2320, 0]
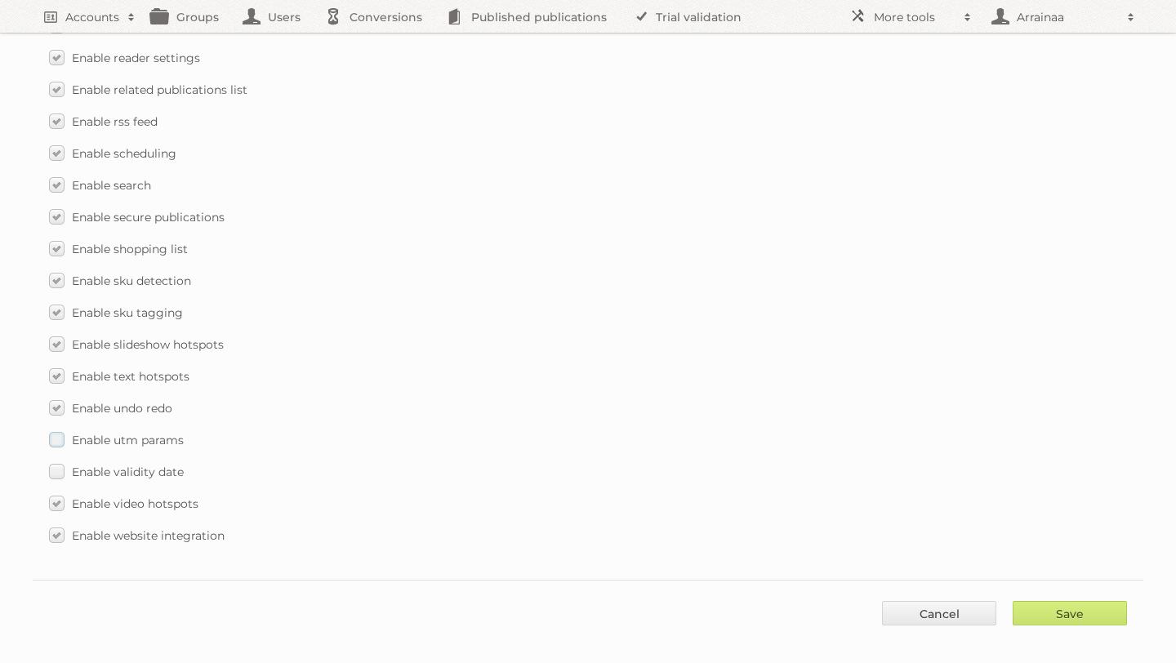
click at [60, 428] on label "Enable utm params" at bounding box center [116, 440] width 135 height 24
click at [0, 0] on input "Enable utm params" at bounding box center [0, 0] width 0 height 0
click at [60, 460] on label "Enable validity date" at bounding box center [116, 472] width 135 height 24
click at [0, 0] on input "Enable validity date" at bounding box center [0, 0] width 0 height 0
click at [1023, 601] on input "Save" at bounding box center [1069, 613] width 114 height 24
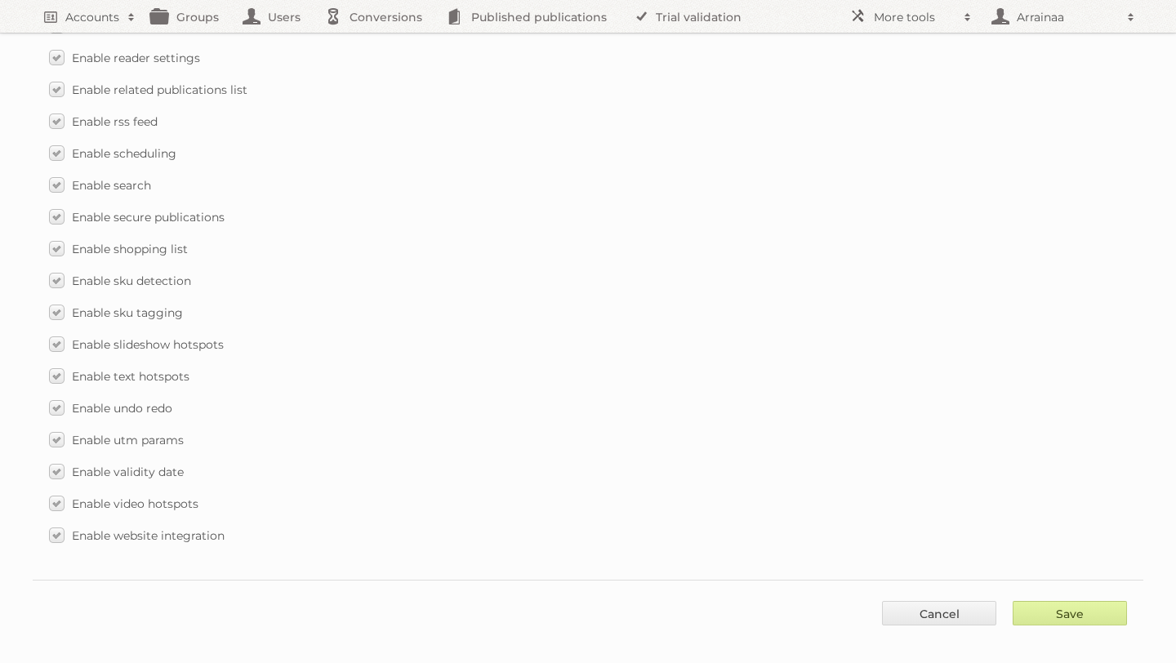
type input "..."
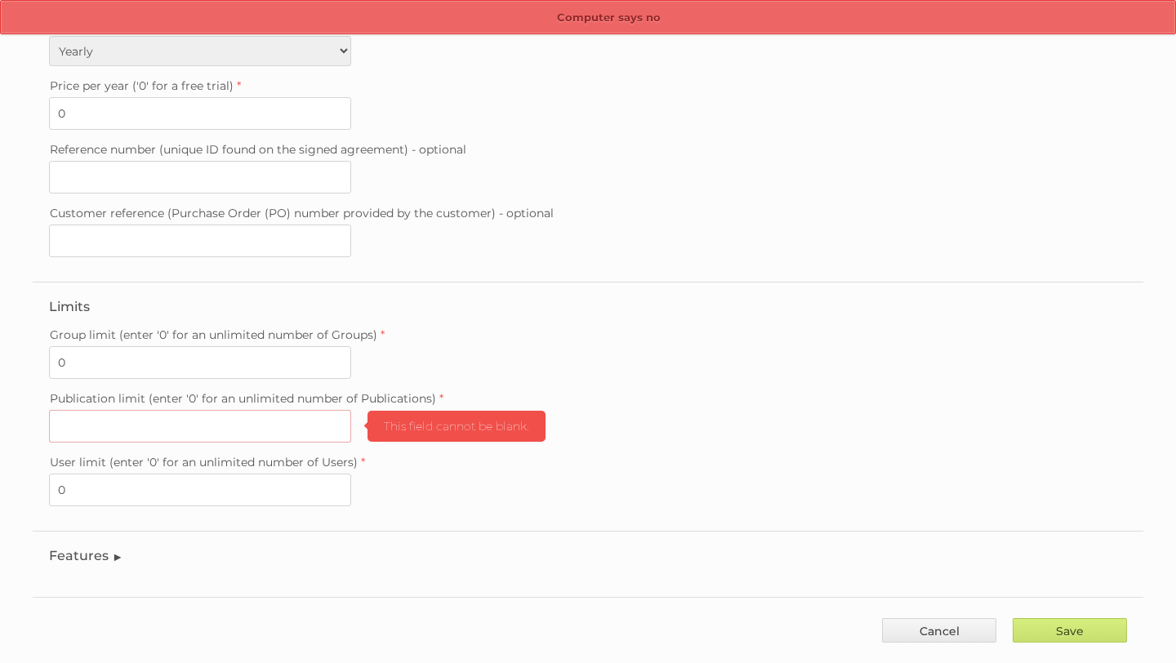
scroll to position [377, 0]
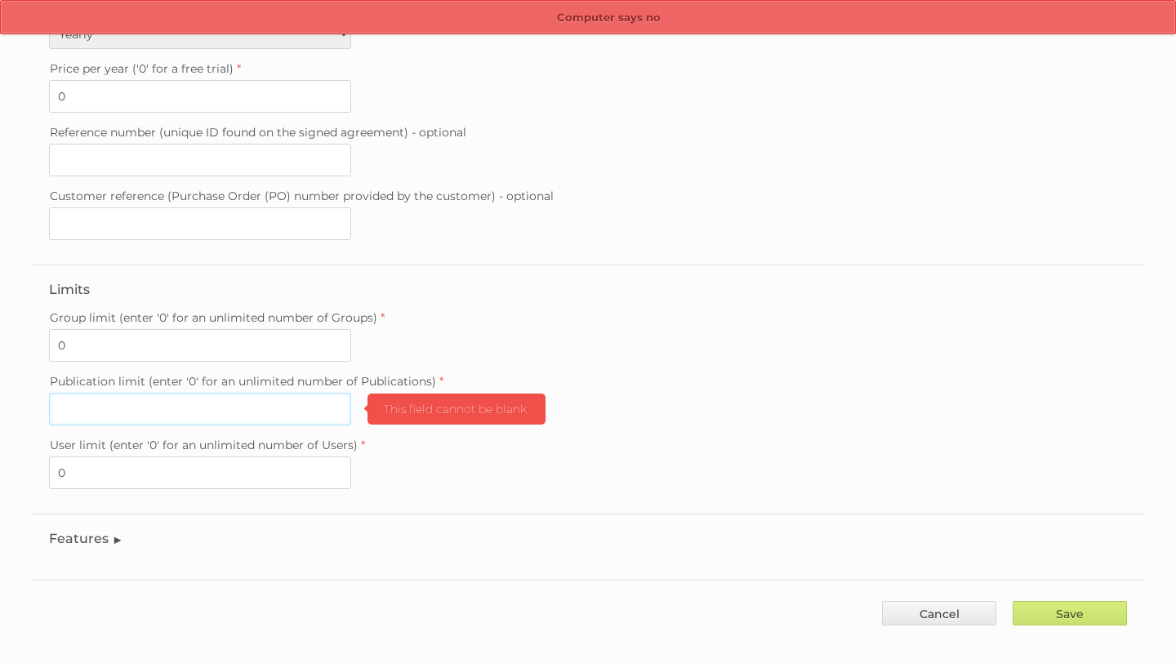
click at [223, 396] on input "Publication limit (enter '0' for an unlimited number of Publications)" at bounding box center [200, 409] width 302 height 33
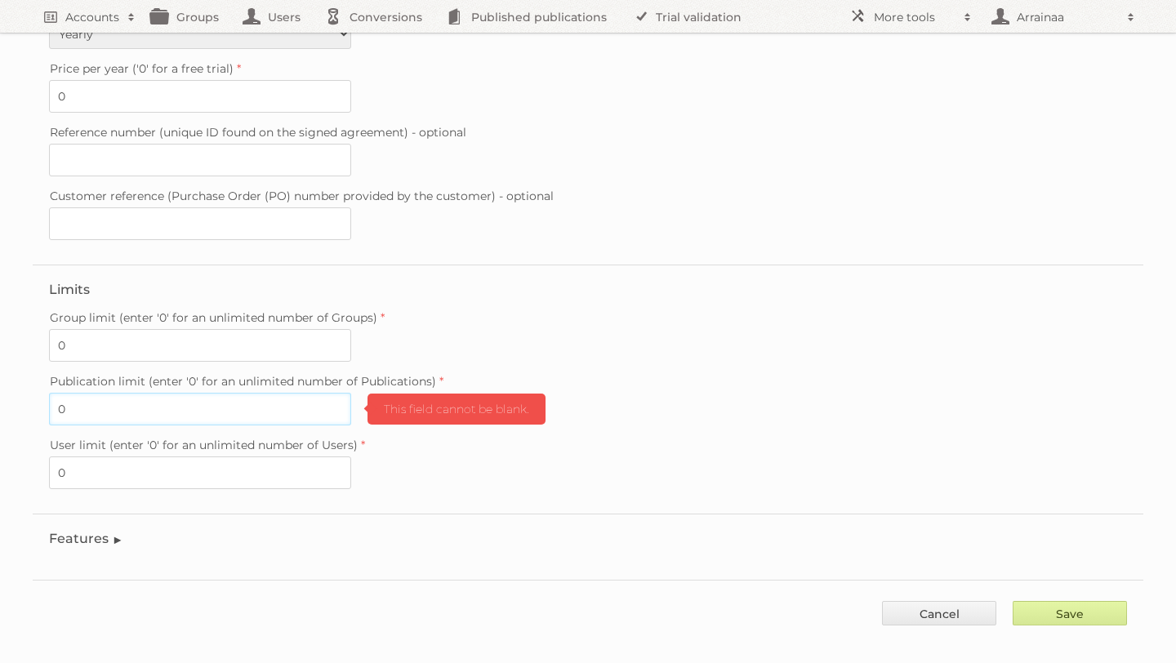
type input "0"
click at [1084, 601] on input "Save" at bounding box center [1069, 613] width 114 height 24
type input "..."
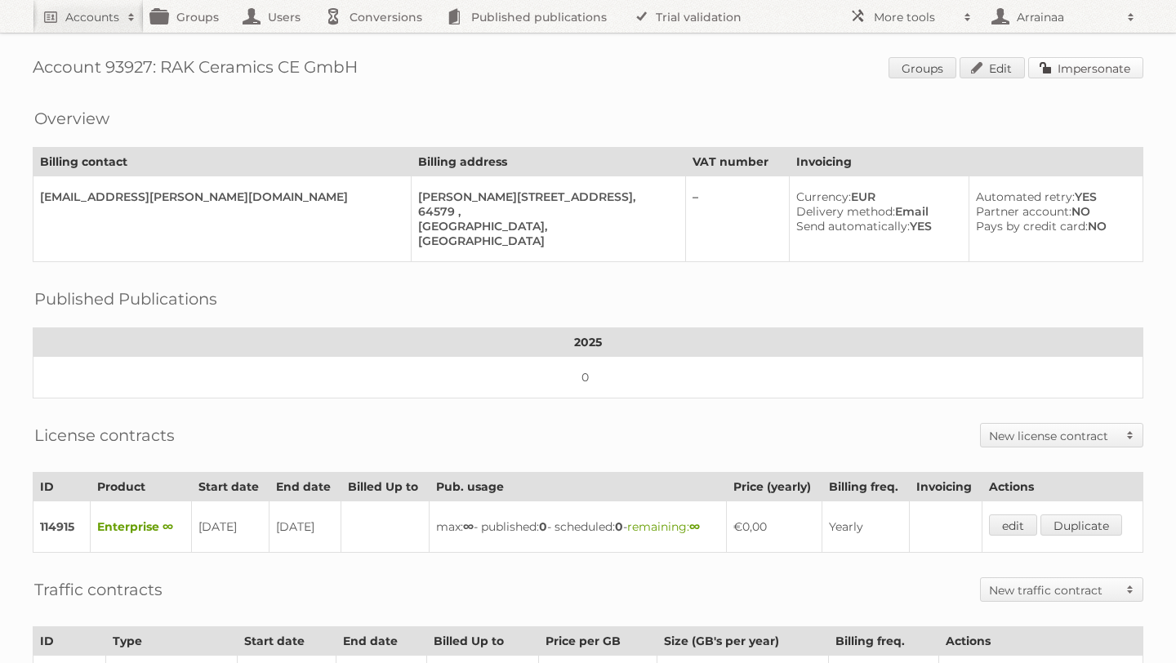
click at [1072, 65] on link "Impersonate" at bounding box center [1085, 67] width 115 height 21
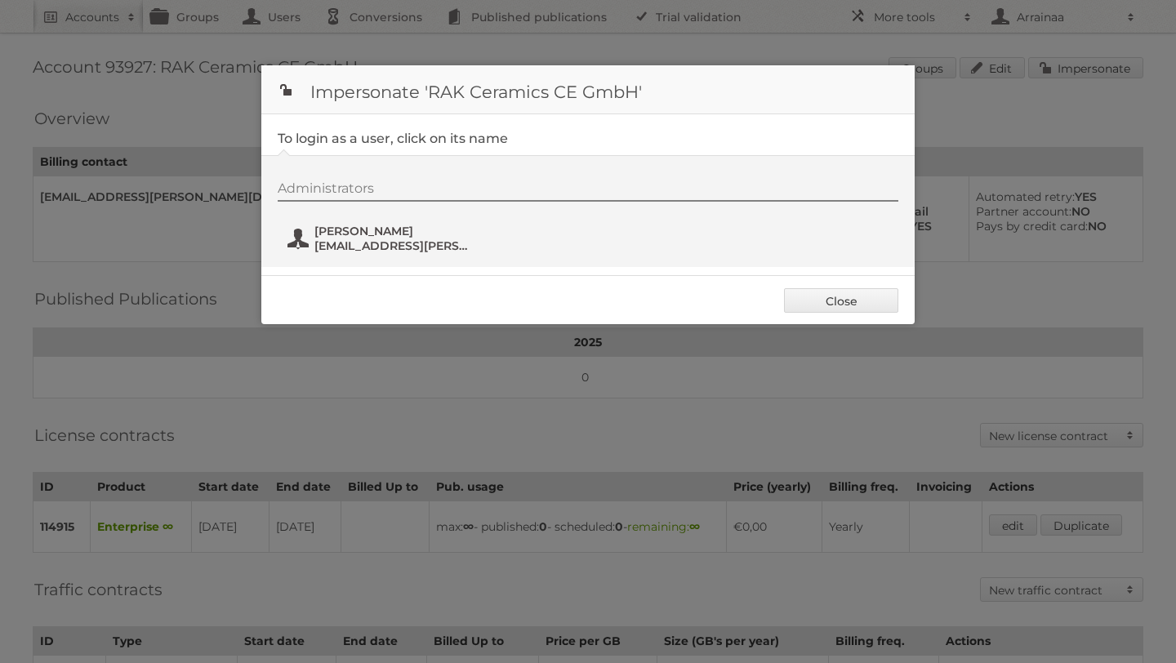
click at [394, 233] on span "[PERSON_NAME]" at bounding box center [393, 231] width 158 height 15
